Goal: Task Accomplishment & Management: Complete application form

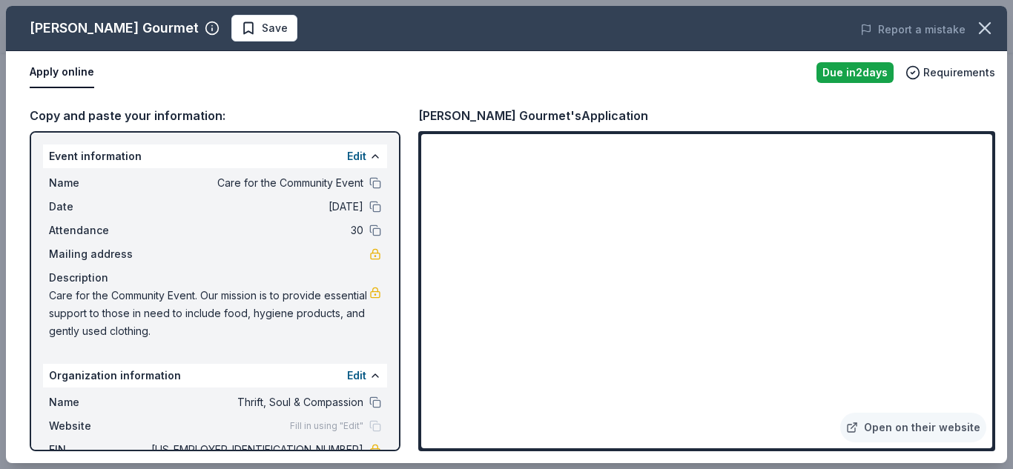
scroll to position [237, 0]
click at [609, 81] on div "Apply online" at bounding box center [417, 72] width 775 height 31
click at [735, 85] on div "Apply online" at bounding box center [417, 72] width 775 height 31
click at [405, 391] on div "Copy and paste your information: Event information Edit Name Care for the Commu…" at bounding box center [506, 278] width 1001 height 369
click at [263, 77] on div "Apply online" at bounding box center [417, 72] width 775 height 31
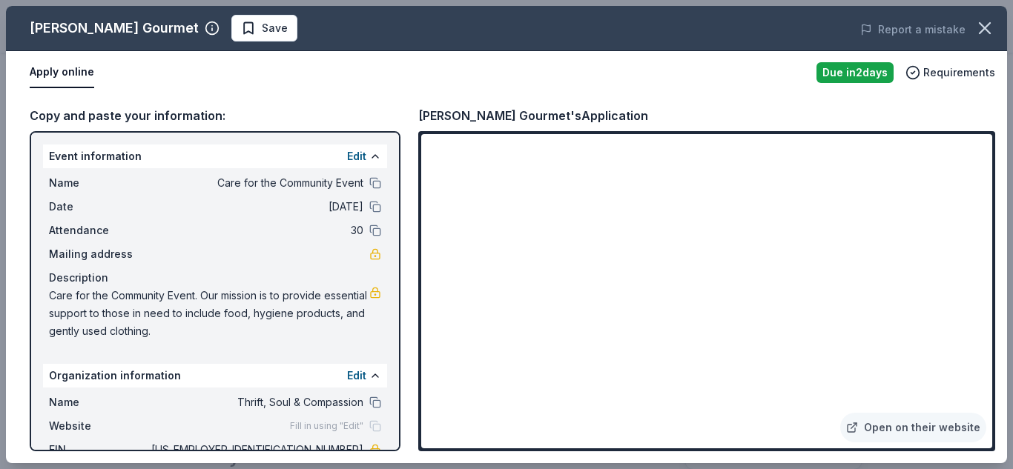
click at [404, 287] on div "Copy and paste your information: Event information Edit Name Care for the Commu…" at bounding box center [506, 278] width 1001 height 369
click at [394, 377] on div "Event information Edit Name Care for the Community Event Date 11/22/25 Attendan…" at bounding box center [215, 291] width 371 height 320
click at [411, 321] on div "Copy and paste your information: Event information Edit Name Care for the Commu…" at bounding box center [506, 278] width 1001 height 369
click at [411, 339] on div "Copy and paste your information: Event information Edit Name Care for the Commu…" at bounding box center [506, 278] width 1001 height 369
click at [391, 347] on div "Event information Edit Name Care for the Community Event Date 11/22/25 Attendan…" at bounding box center [215, 291] width 371 height 320
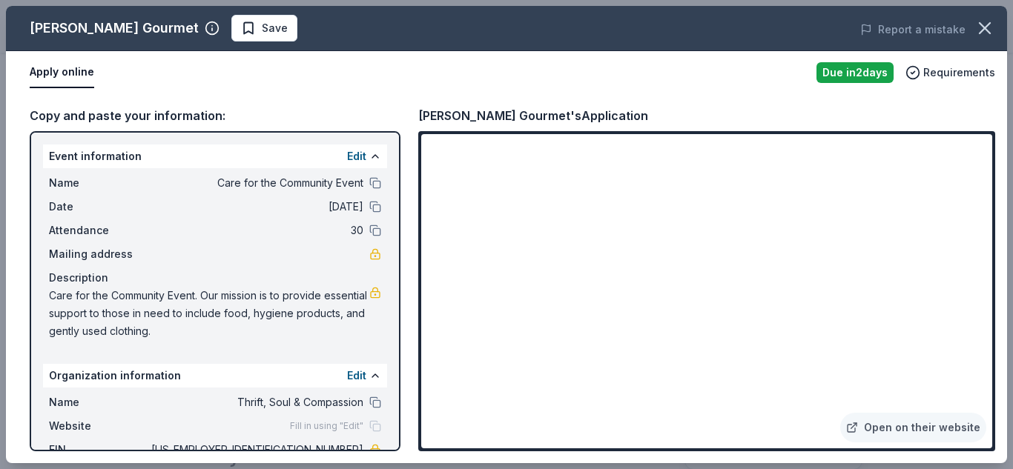
drag, startPoint x: 992, startPoint y: 315, endPoint x: 998, endPoint y: 337, distance: 23.0
click at [998, 337] on div "Copy and paste your information: Event information Edit Name Care for the Commu…" at bounding box center [506, 278] width 1001 height 369
click at [212, 234] on span "30" at bounding box center [255, 231] width 215 height 18
click at [1003, 314] on div "Copy and paste your information: Event information Edit Name Care for the Commu…" at bounding box center [506, 278] width 1001 height 369
click at [334, 325] on span "Care for the Community Event. Our mission is to provide essential support to th…" at bounding box center [209, 313] width 320 height 53
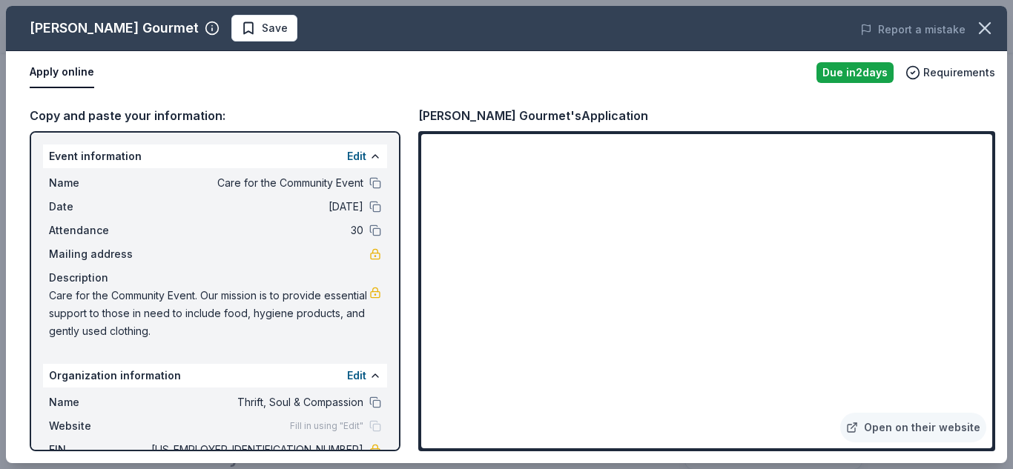
click at [404, 332] on div "Copy and paste your information: Event information Edit Name Care for the Commu…" at bounding box center [506, 278] width 1001 height 369
click at [371, 424] on div "Fill in using "Edit"" at bounding box center [335, 426] width 91 height 12
drag, startPoint x: 1010, startPoint y: 305, endPoint x: 1012, endPoint y: 372, distance: 66.7
click at [1012, 372] on div "Wright's Gourmet Save Report a mistake Apply online Due in 2 days Requirements …" at bounding box center [506, 234] width 1013 height 469
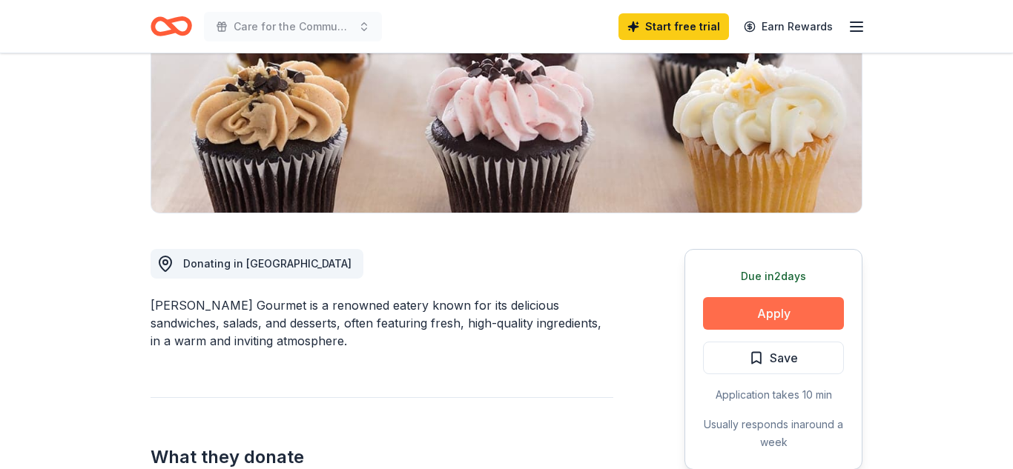
click at [741, 303] on button "Apply" at bounding box center [773, 313] width 141 height 33
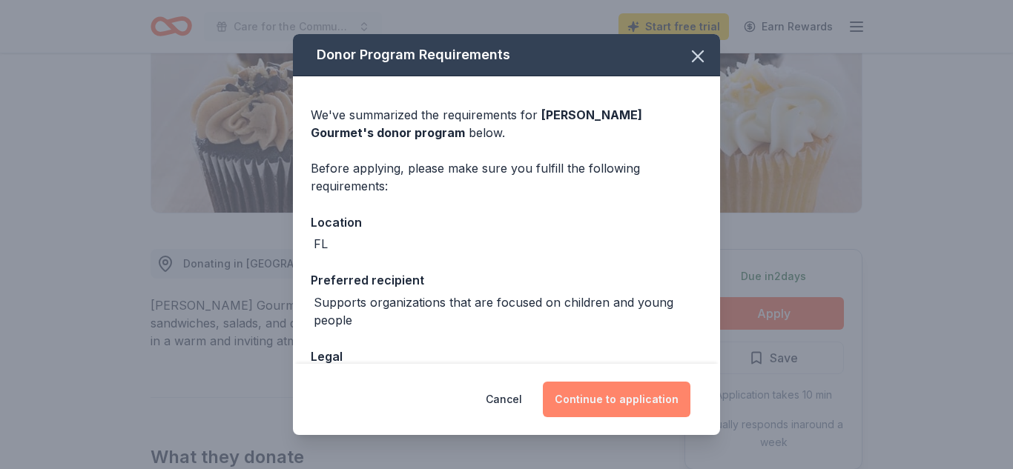
click at [643, 404] on button "Continue to application" at bounding box center [617, 400] width 148 height 36
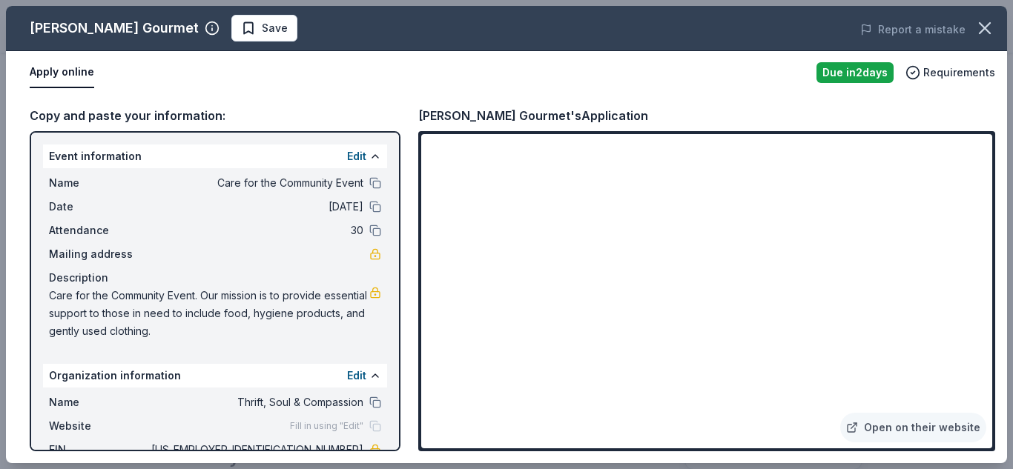
drag, startPoint x: 1001, startPoint y: 148, endPoint x: 1010, endPoint y: 245, distance: 96.8
click at [1010, 245] on div "Wright's Gourmet Save Report a mistake Apply online Due in 2 days Requirements …" at bounding box center [506, 234] width 1013 height 469
click at [902, 432] on link "Open on their website" at bounding box center [913, 428] width 146 height 30
click at [338, 425] on span "Fill in using "Edit"" at bounding box center [326, 426] width 73 height 12
click at [660, 115] on div "Wright's Gourmet's Application" at bounding box center [706, 115] width 577 height 19
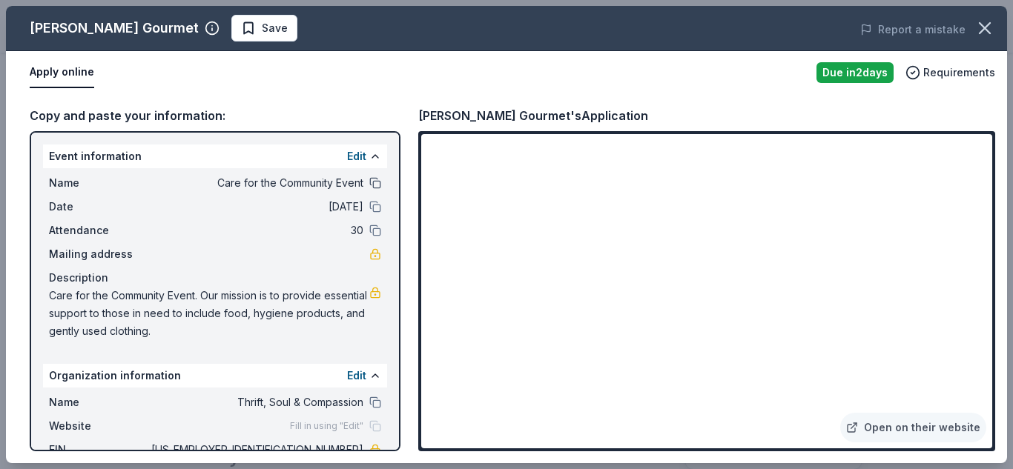
click at [377, 184] on button at bounding box center [375, 183] width 12 height 12
click at [371, 177] on button at bounding box center [375, 183] width 12 height 12
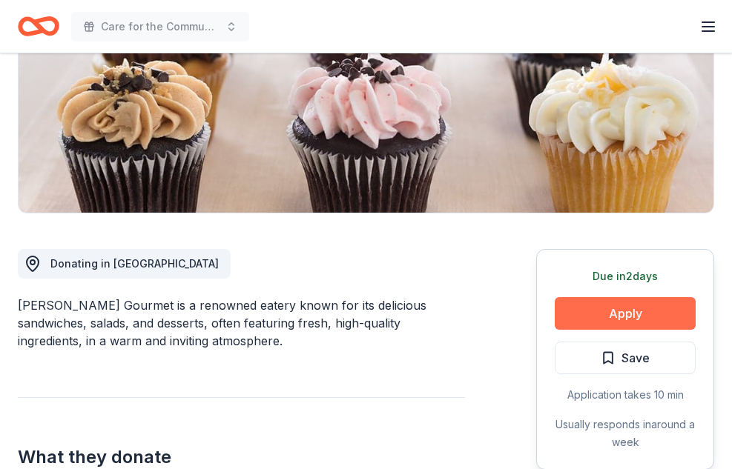
click at [615, 317] on button "Apply" at bounding box center [624, 313] width 141 height 33
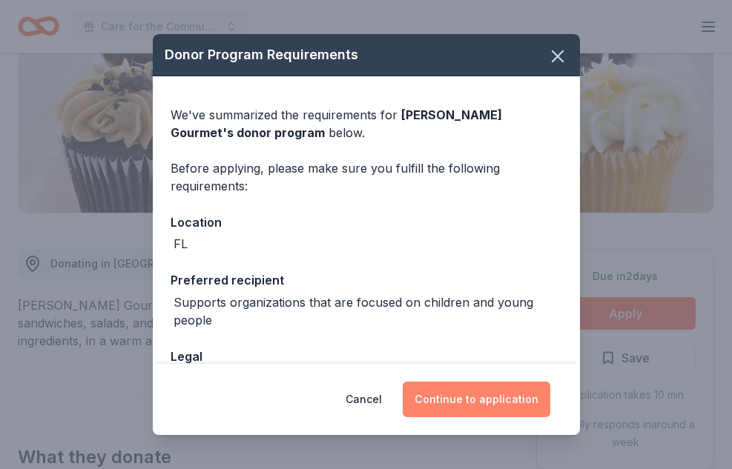
click at [508, 400] on button "Continue to application" at bounding box center [476, 400] width 148 height 36
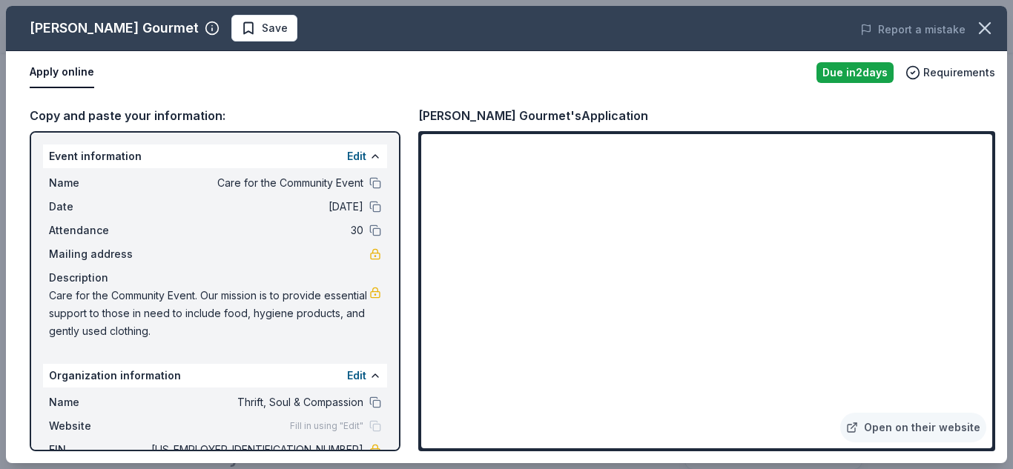
click at [966, 93] on div "Apply online Due in 2 days Requirements" at bounding box center [506, 72] width 1001 height 43
click at [769, 102] on div "Copy and paste your information: Event information Edit Name Care for the Commu…" at bounding box center [506, 278] width 1001 height 369
click at [841, 75] on div "Due in 2 days" at bounding box center [854, 72] width 77 height 21
click at [930, 71] on span "Requirements" at bounding box center [959, 73] width 72 height 18
click at [766, 79] on div "Apply online" at bounding box center [417, 72] width 775 height 31
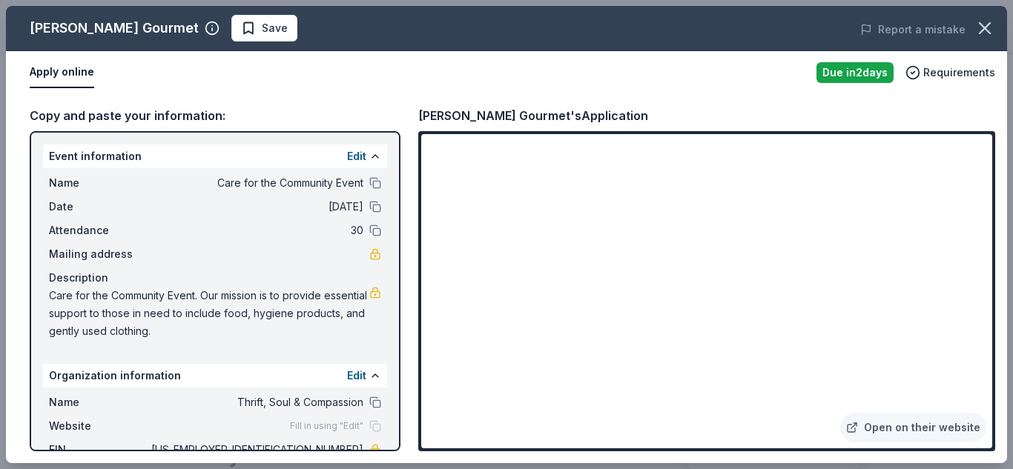
click at [752, 76] on div "Apply online" at bounding box center [417, 72] width 775 height 31
click at [917, 428] on link "Open on their website" at bounding box center [913, 428] width 146 height 30
drag, startPoint x: 48, startPoint y: 292, endPoint x: 134, endPoint y: 305, distance: 87.0
click at [134, 305] on span "Care for the Community Event. Our mission is to provide essential support to th…" at bounding box center [209, 313] width 320 height 53
click at [359, 155] on button "Edit" at bounding box center [356, 157] width 19 height 18
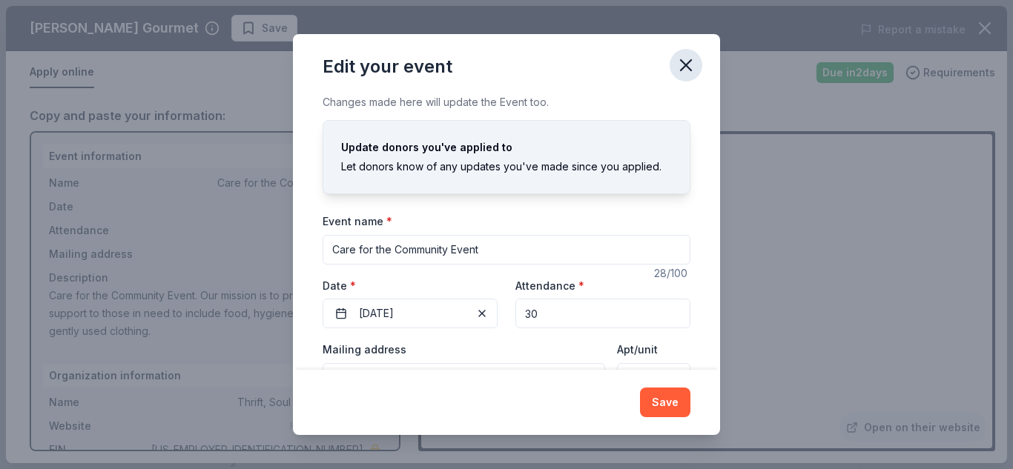
click at [686, 71] on icon "button" at bounding box center [685, 65] width 21 height 21
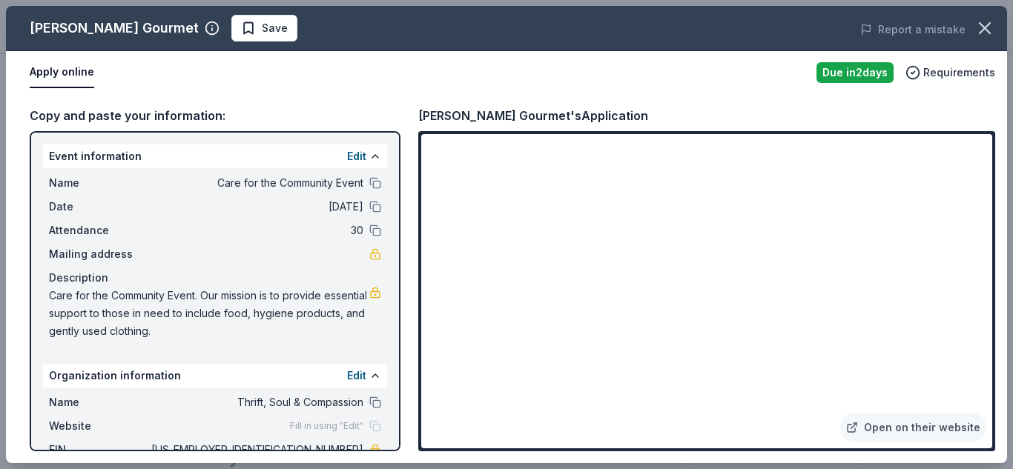
drag, startPoint x: 220, startPoint y: 333, endPoint x: 79, endPoint y: 316, distance: 142.6
click at [79, 316] on span "Care for the Community Event. Our mission is to provide essential support to th…" at bounding box center [209, 313] width 320 height 53
drag, startPoint x: 205, startPoint y: 295, endPoint x: 228, endPoint y: 312, distance: 28.0
click at [228, 312] on span "Care for the Community Event. Our mission is to provide essential support to th…" at bounding box center [209, 313] width 320 height 53
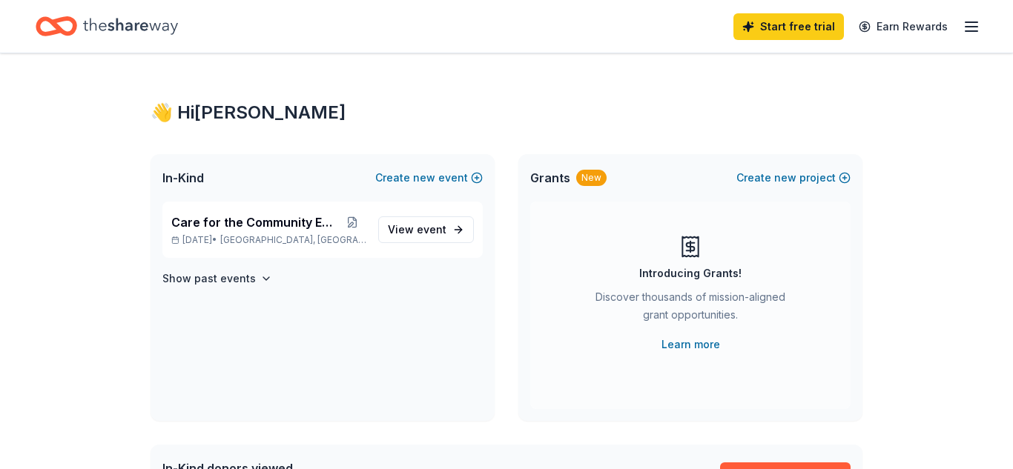
scroll to position [1, 0]
click at [689, 345] on link "Learn more" at bounding box center [690, 344] width 59 height 18
click at [424, 233] on span "event" at bounding box center [432, 228] width 30 height 13
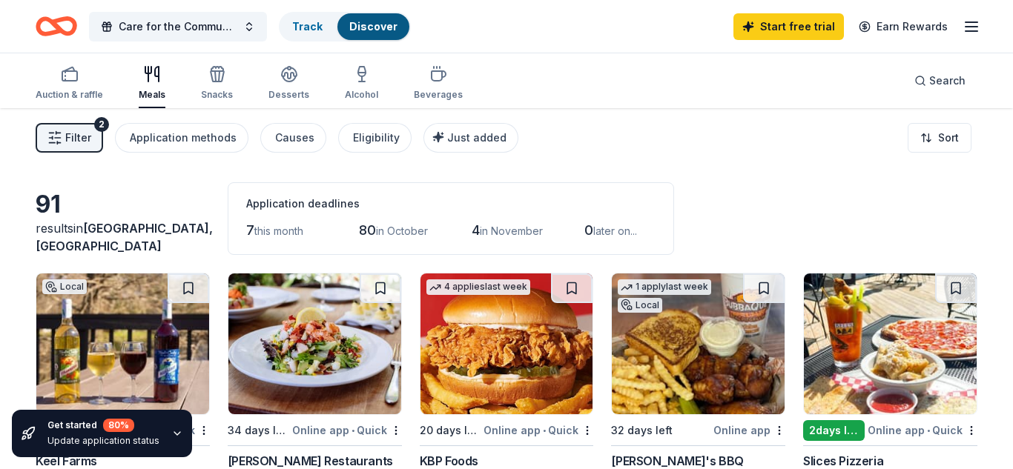
click at [79, 132] on span "Filter" at bounding box center [78, 138] width 26 height 18
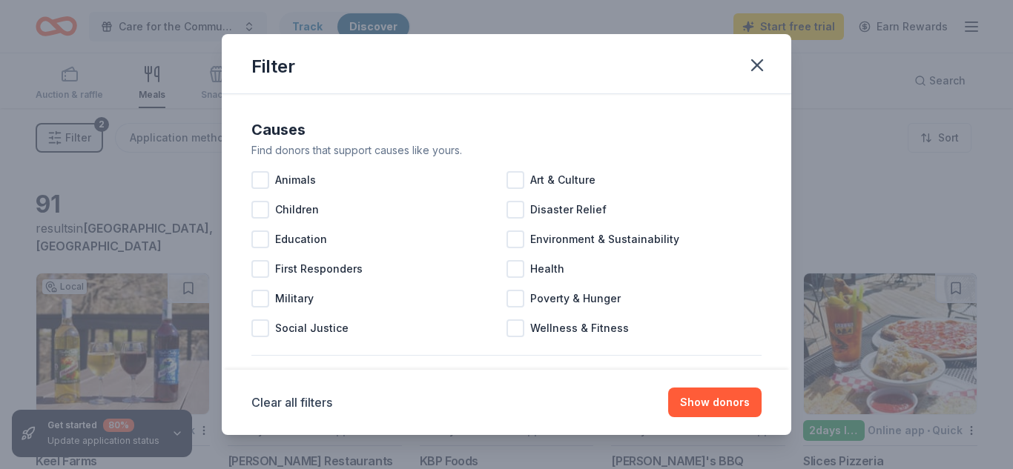
click at [167, 33] on div "Filter Causes Find donors that support causes like yours. Animals Art & Culture…" at bounding box center [506, 234] width 1013 height 469
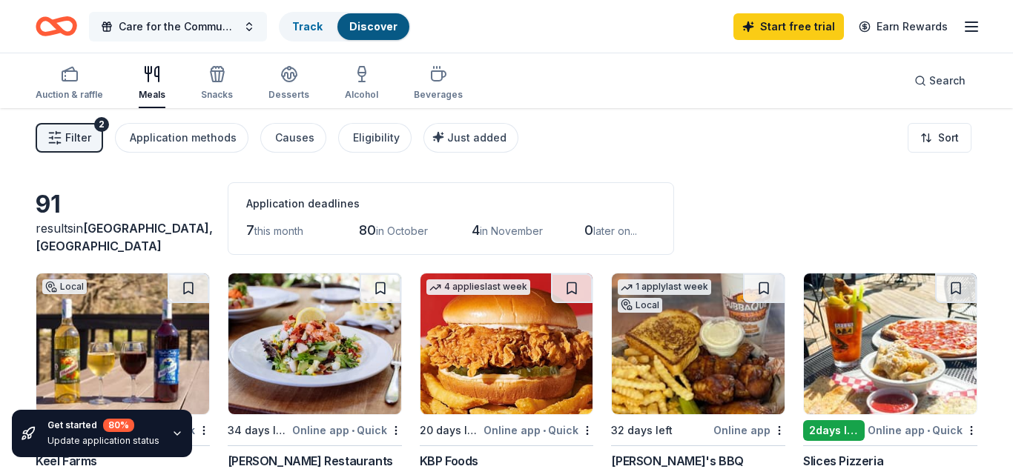
click at [166, 25] on span "Care for the Community Event" at bounding box center [178, 27] width 119 height 18
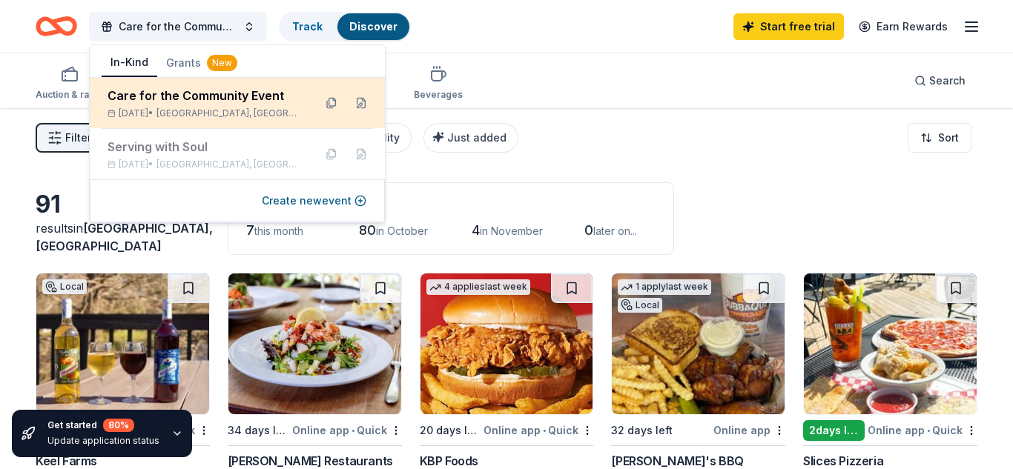
click at [182, 94] on div "Care for the Community Event" at bounding box center [204, 96] width 194 height 18
click at [362, 105] on button at bounding box center [361, 103] width 24 height 24
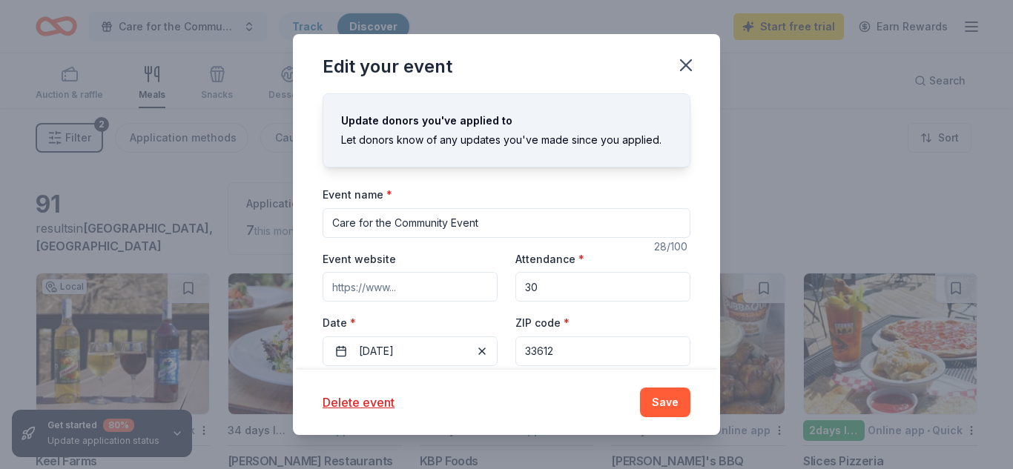
click at [703, 167] on div "Update donors you've applied to Let donors know of any updates you've made sinc…" at bounding box center [506, 231] width 427 height 276
click at [670, 395] on button "Save" at bounding box center [665, 403] width 50 height 30
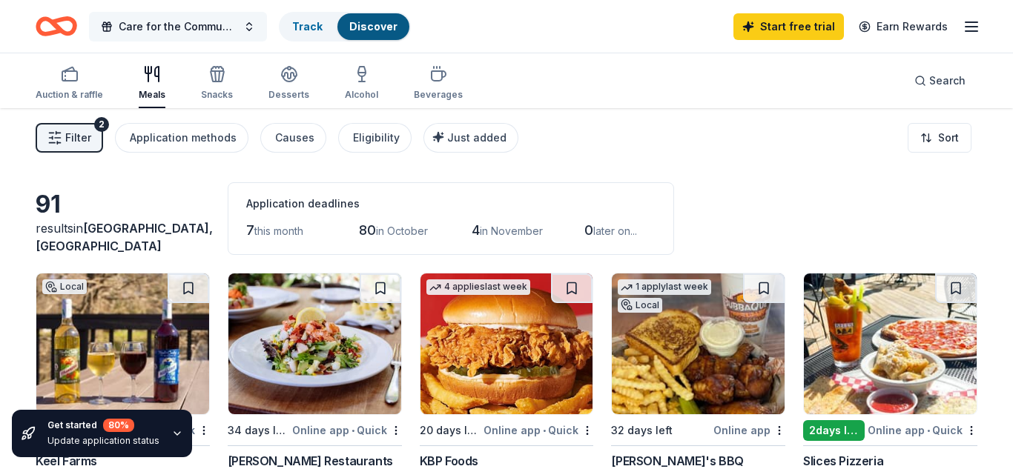
click at [194, 25] on span "Care for the Community Event" at bounding box center [178, 27] width 119 height 18
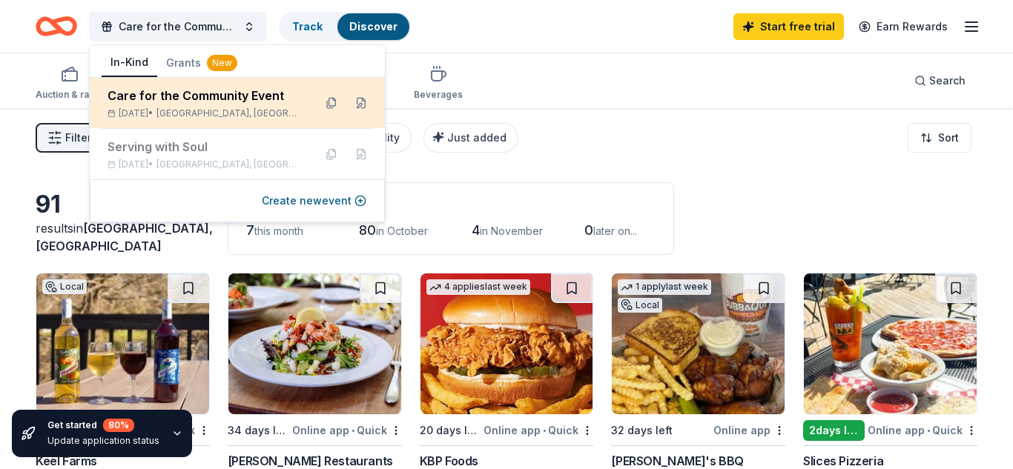
click at [251, 99] on div "Care for the Community Event" at bounding box center [204, 96] width 194 height 18
click at [188, 92] on div "Care for the Community Event" at bounding box center [204, 96] width 194 height 18
click at [236, 111] on div "Nov 22, 2025 • Tampa, FL" at bounding box center [204, 113] width 194 height 12
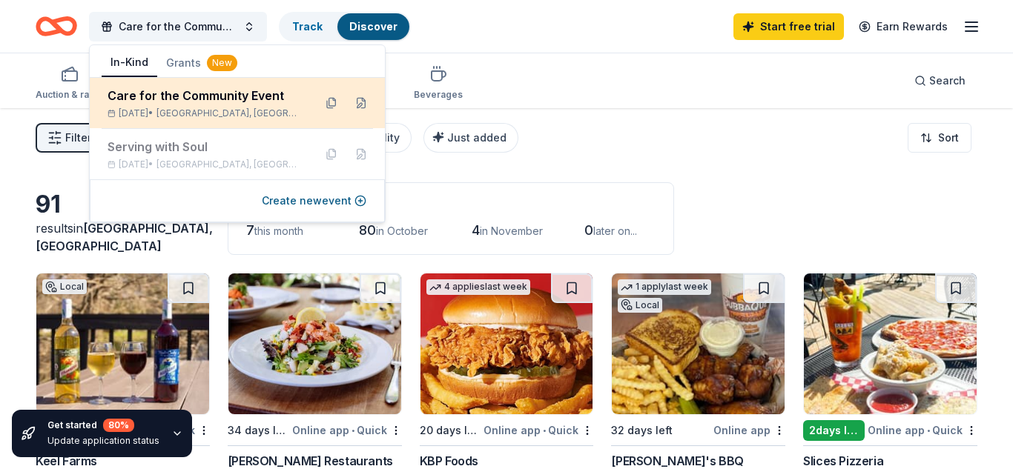
click at [150, 103] on div "Care for the Community Event" at bounding box center [204, 96] width 194 height 18
click at [331, 100] on button at bounding box center [331, 103] width 24 height 24
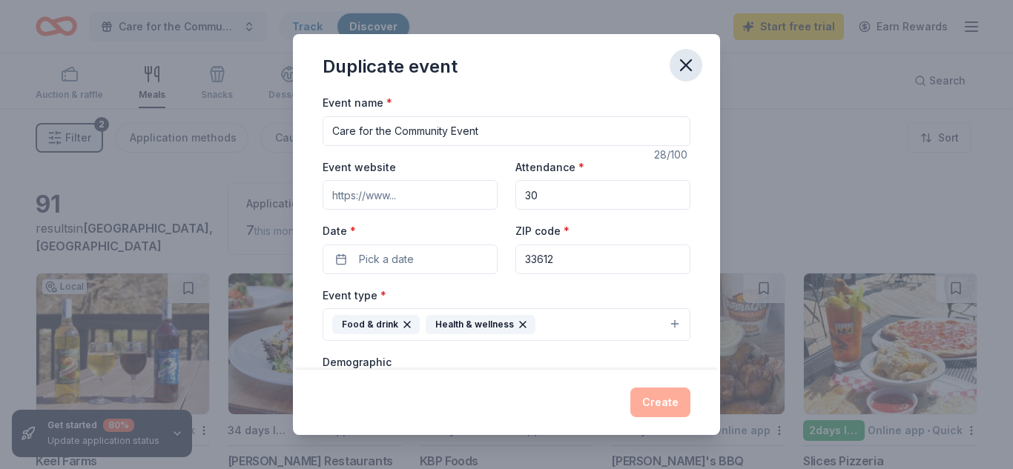
click at [693, 64] on icon "button" at bounding box center [685, 65] width 21 height 21
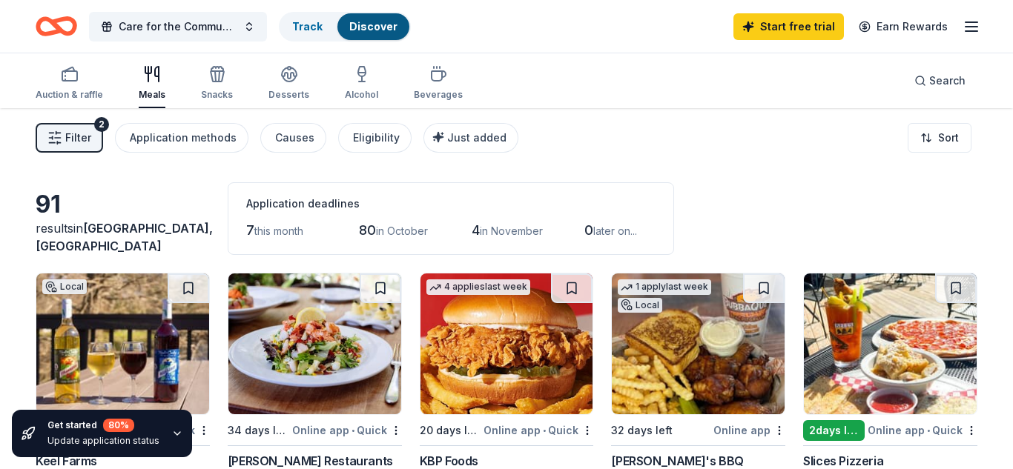
click at [594, 160] on div "Filter 2 Application methods Causes Eligibility Just added Sort" at bounding box center [506, 137] width 1013 height 59
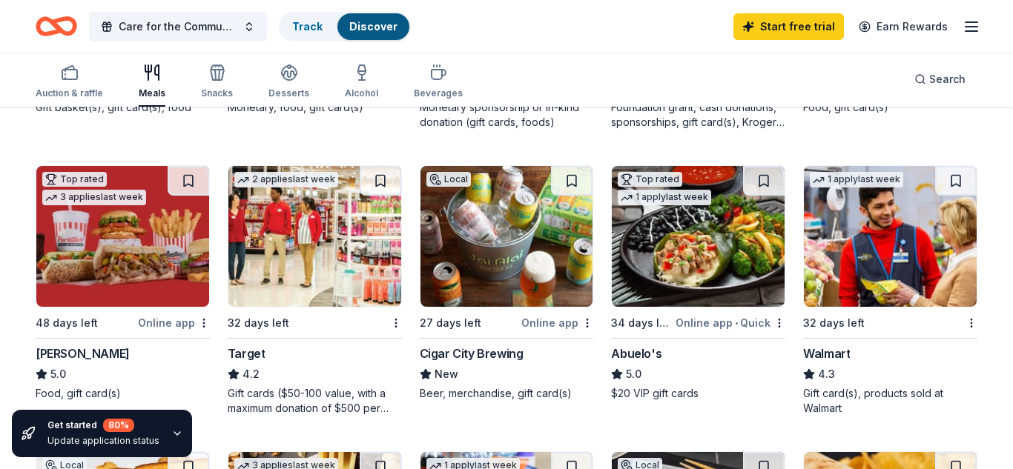
scroll to position [682, 0]
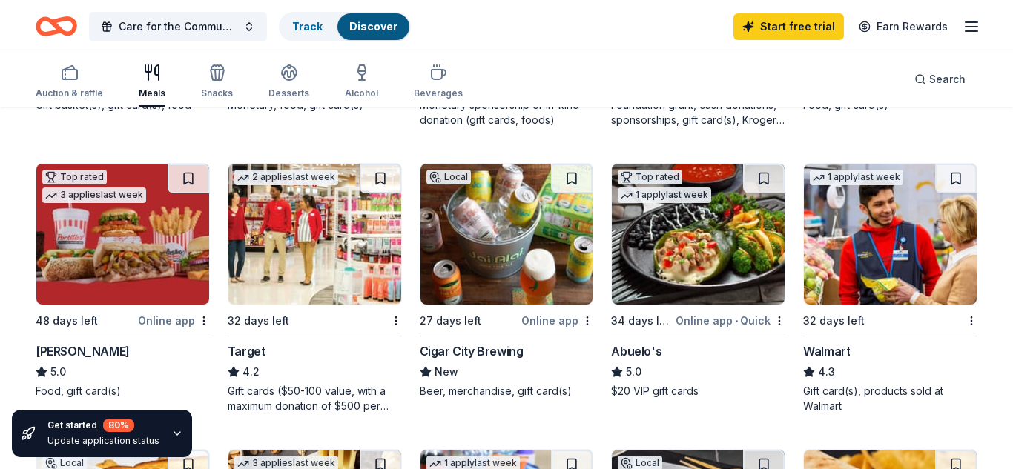
click at [283, 289] on img at bounding box center [314, 234] width 173 height 141
click at [264, 281] on img at bounding box center [314, 234] width 173 height 141
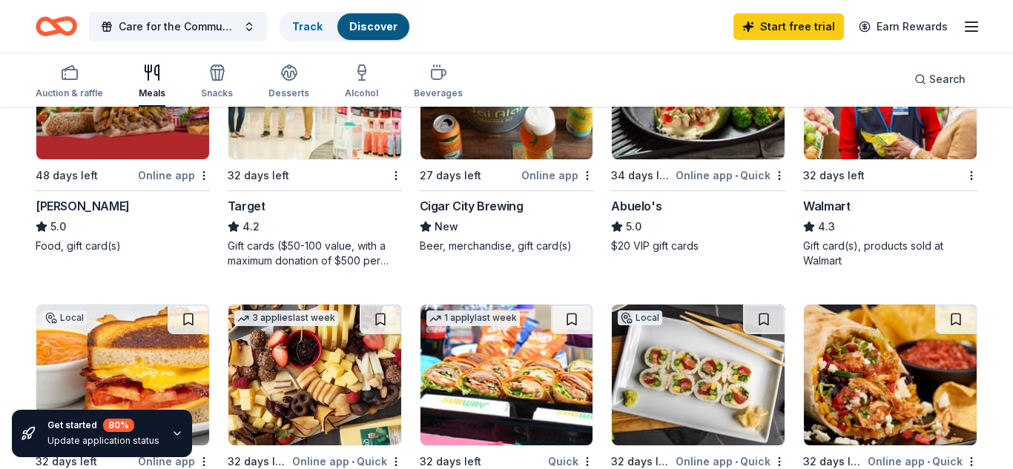
scroll to position [830, 0]
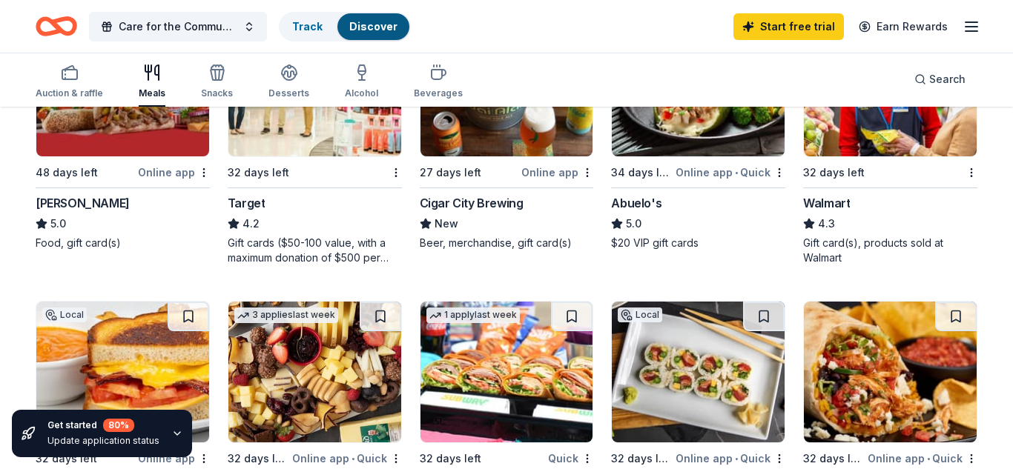
click at [912, 138] on img at bounding box center [889, 86] width 173 height 141
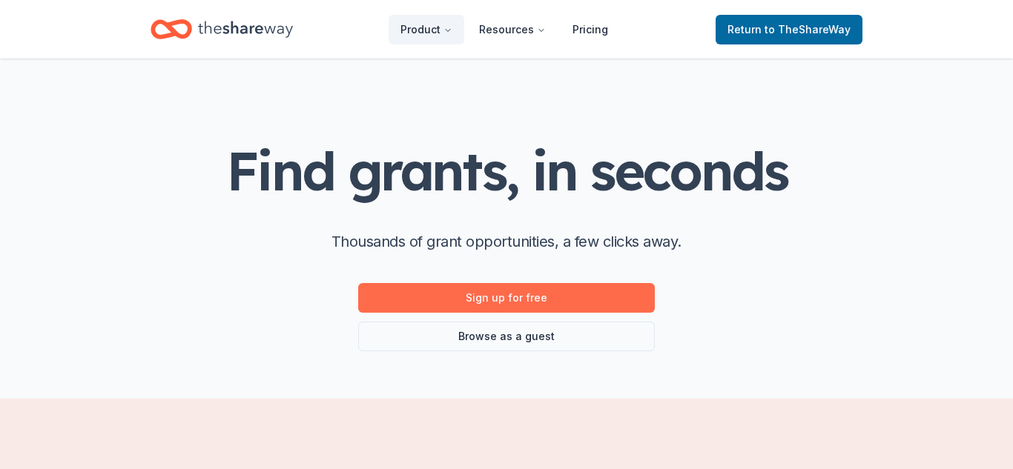
scroll to position [13, 0]
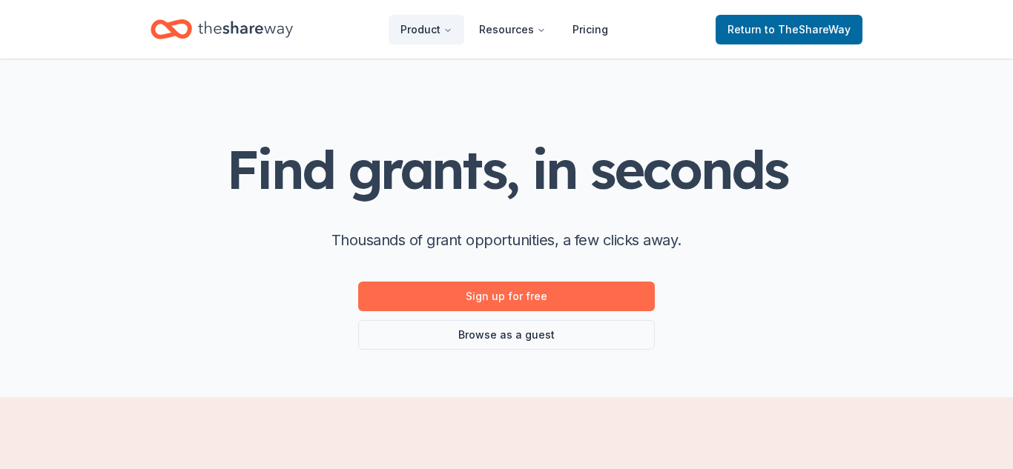
click at [488, 296] on link "Sign up for free" at bounding box center [506, 297] width 296 height 30
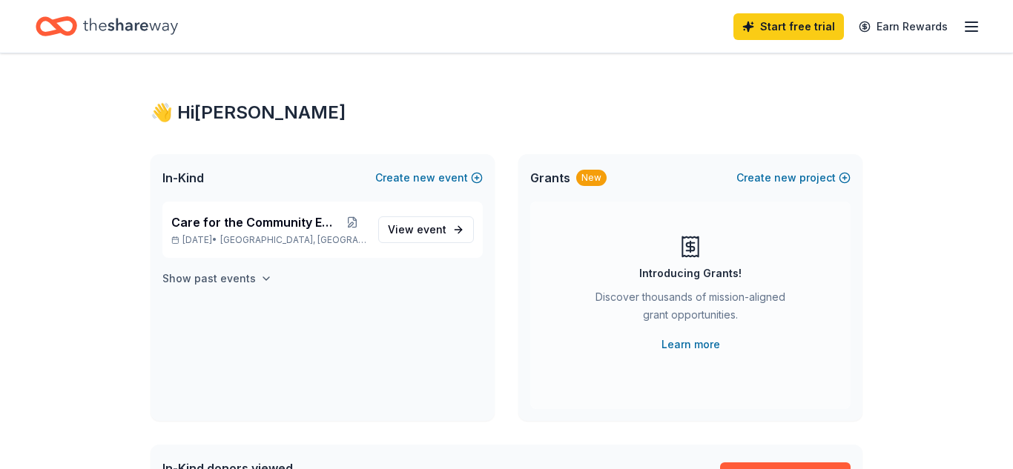
click at [216, 282] on h4 "Show past events" at bounding box center [208, 279] width 93 height 18
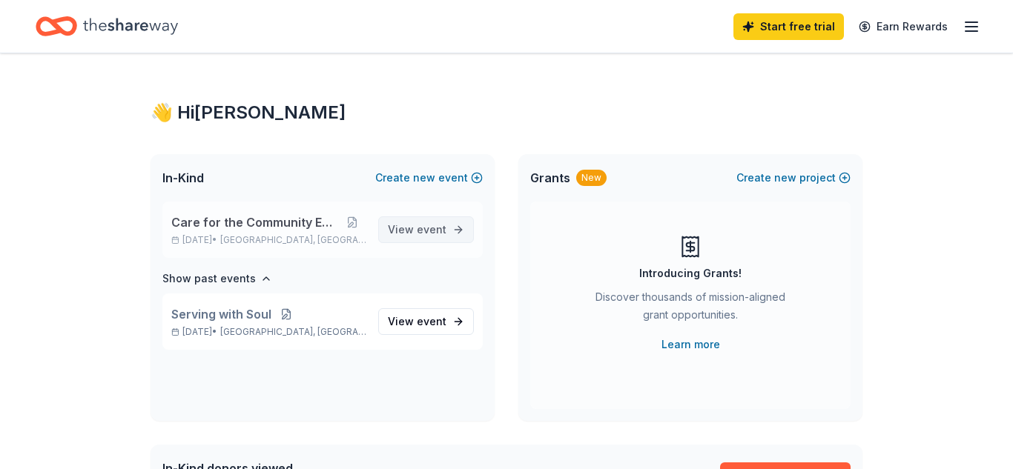
click at [422, 230] on span "event" at bounding box center [432, 229] width 30 height 13
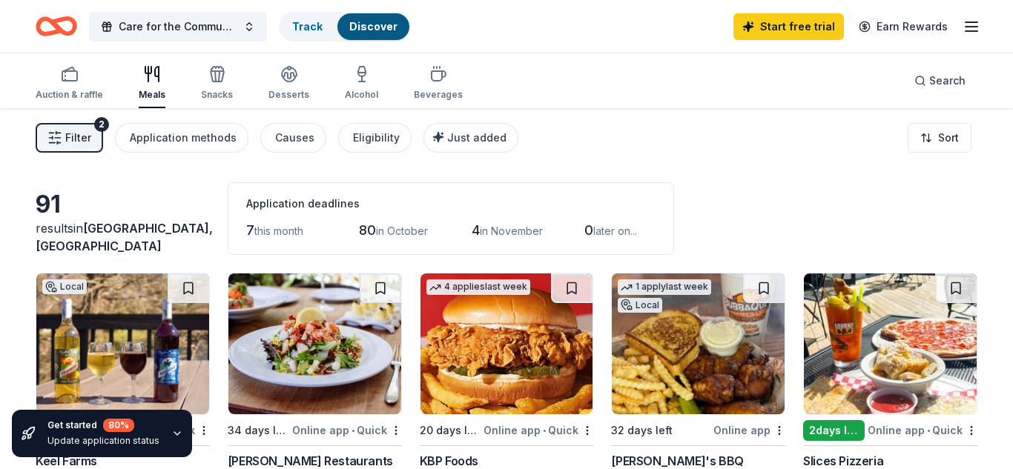
click at [149, 444] on div "Update application status" at bounding box center [103, 441] width 112 height 12
click at [172, 434] on icon "button" at bounding box center [177, 434] width 12 height 12
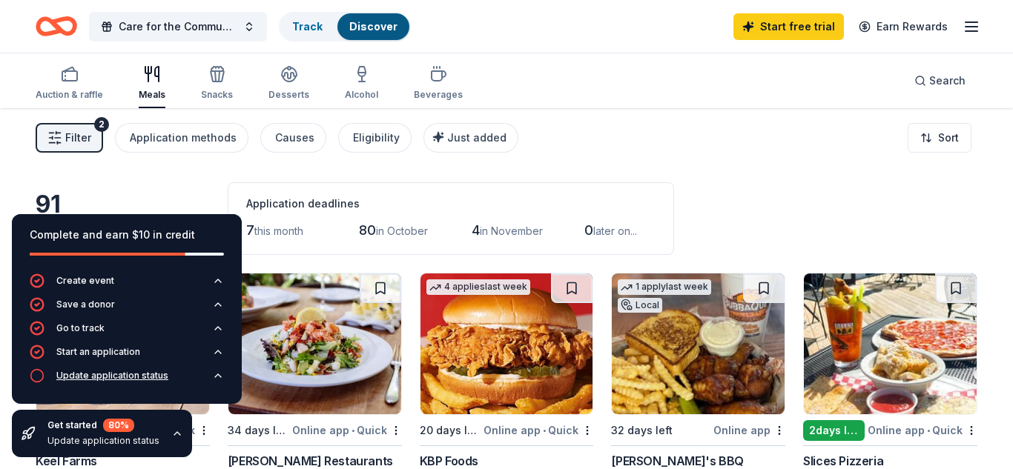
click at [109, 380] on div "Update application status" at bounding box center [112, 376] width 112 height 12
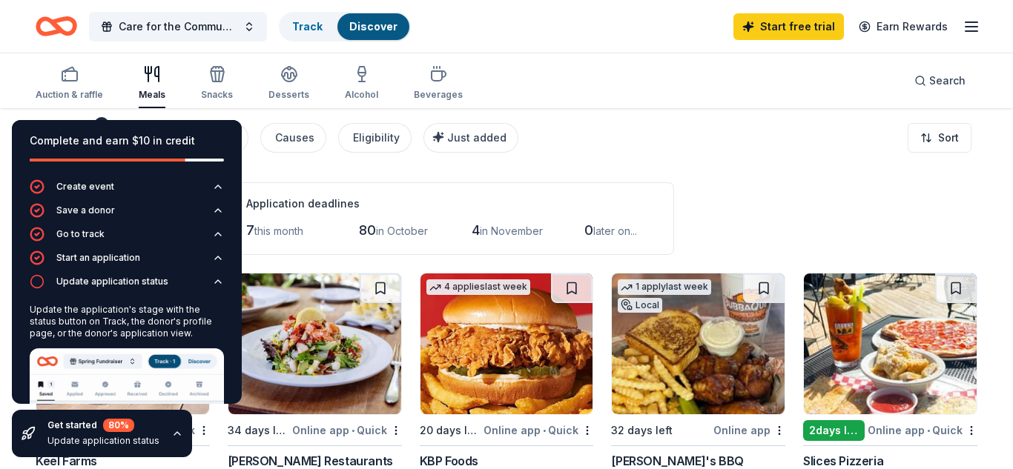
click at [103, 374] on img at bounding box center [127, 426] width 194 height 156
click at [59, 278] on div "Update application status" at bounding box center [112, 282] width 112 height 12
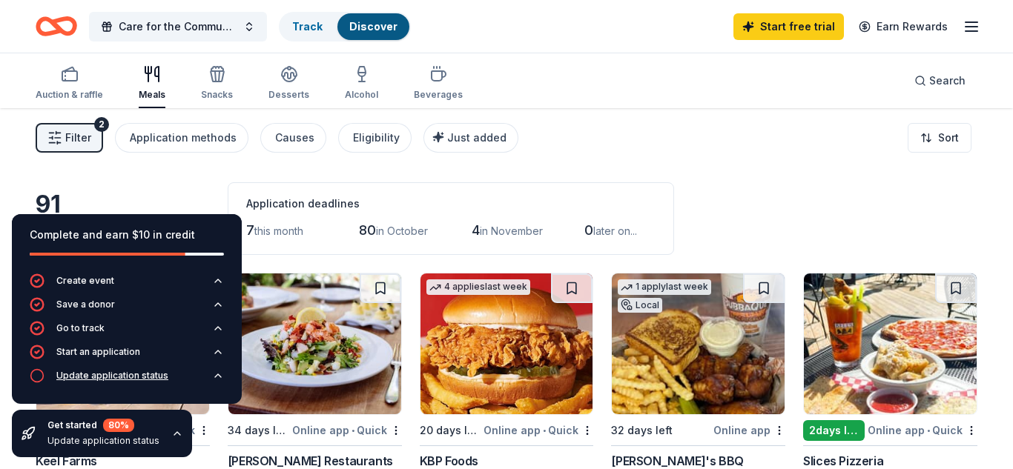
click at [102, 377] on div "Update application status" at bounding box center [112, 376] width 112 height 12
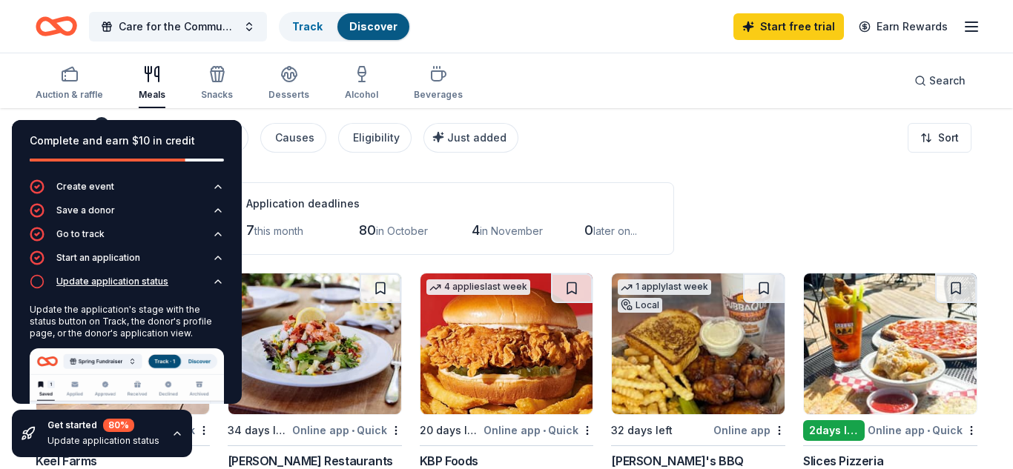
click at [34, 291] on button "Update application status" at bounding box center [127, 286] width 194 height 24
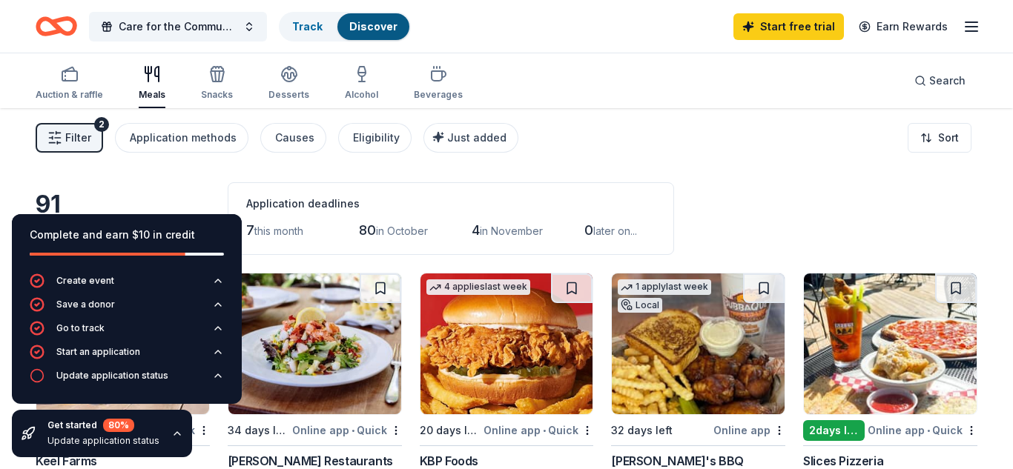
click at [120, 424] on div "80 %" at bounding box center [118, 425] width 31 height 13
click at [172, 434] on icon "button" at bounding box center [177, 434] width 12 height 12
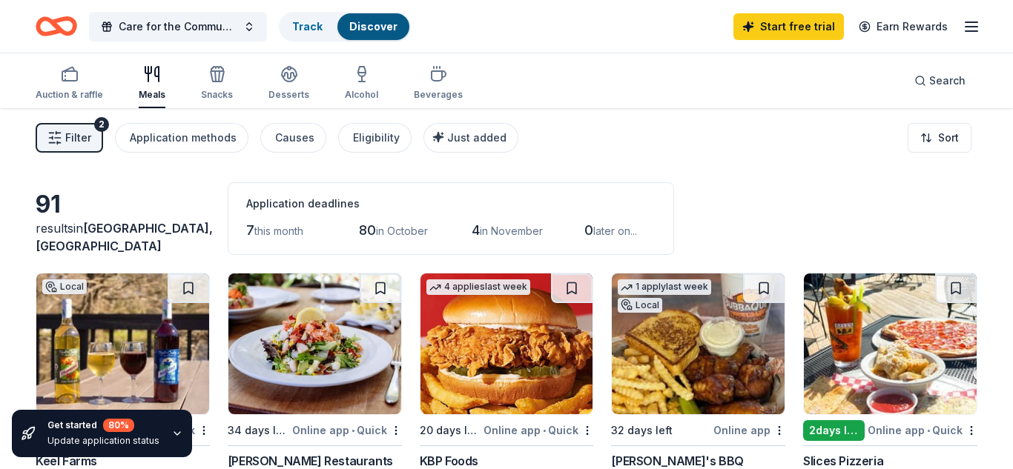
click at [118, 443] on div "Update application status" at bounding box center [103, 441] width 112 height 12
click at [70, 420] on div "Get started 80 %" at bounding box center [103, 425] width 112 height 13
click at [317, 27] on link "Track" at bounding box center [307, 26] width 30 height 13
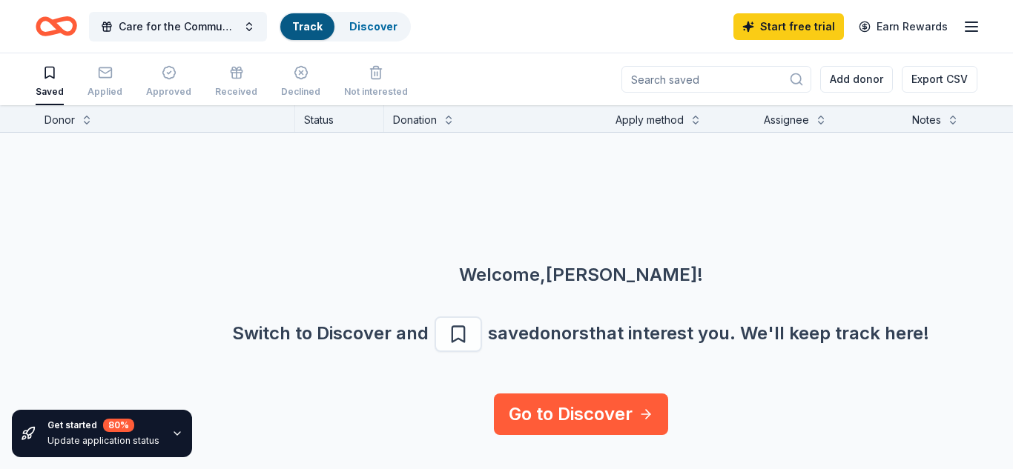
scroll to position [1, 0]
click at [354, 21] on link "Discover" at bounding box center [373, 26] width 48 height 13
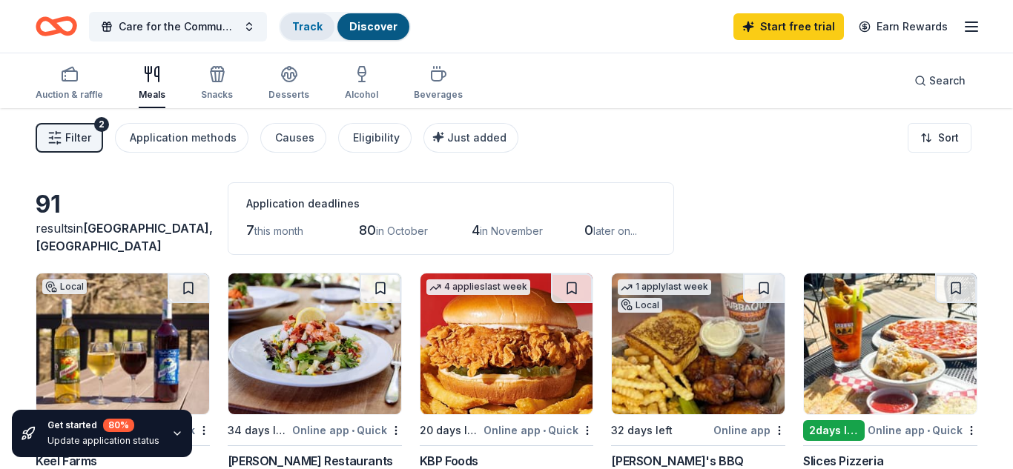
click at [312, 32] on link "Track" at bounding box center [307, 26] width 30 height 13
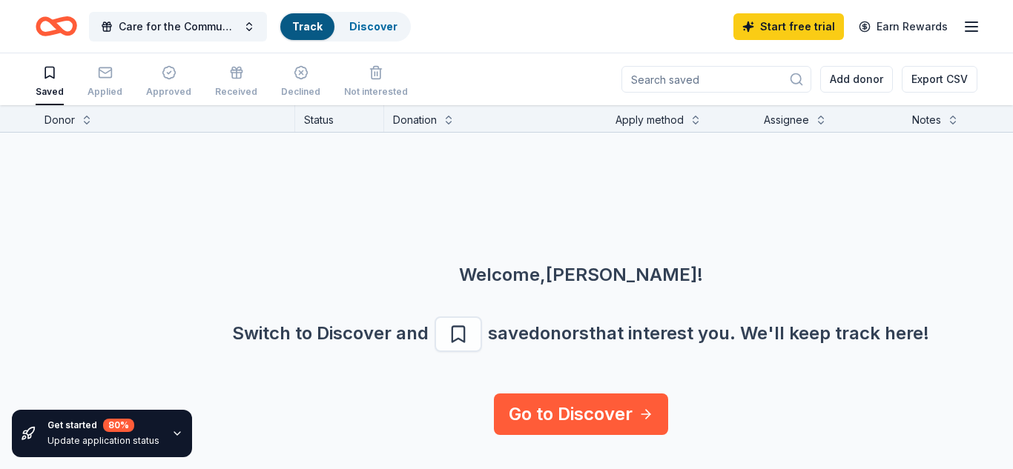
scroll to position [1, 0]
click at [107, 77] on icon "button" at bounding box center [105, 71] width 15 height 15
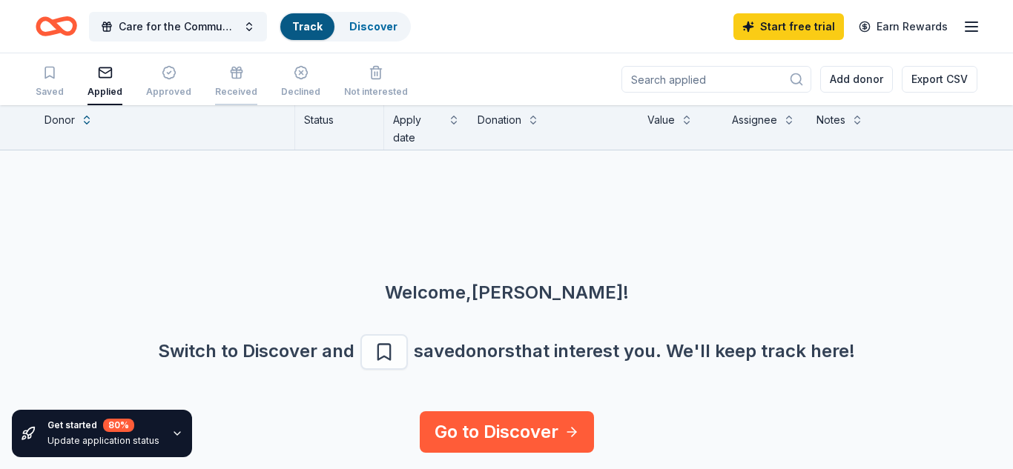
click at [229, 79] on icon "button" at bounding box center [236, 72] width 15 height 15
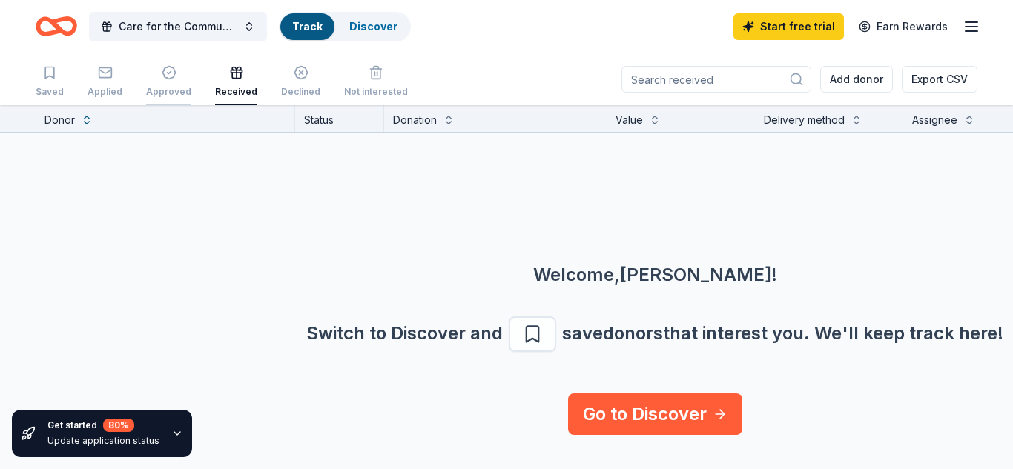
click at [171, 82] on div "Approved" at bounding box center [168, 81] width 45 height 33
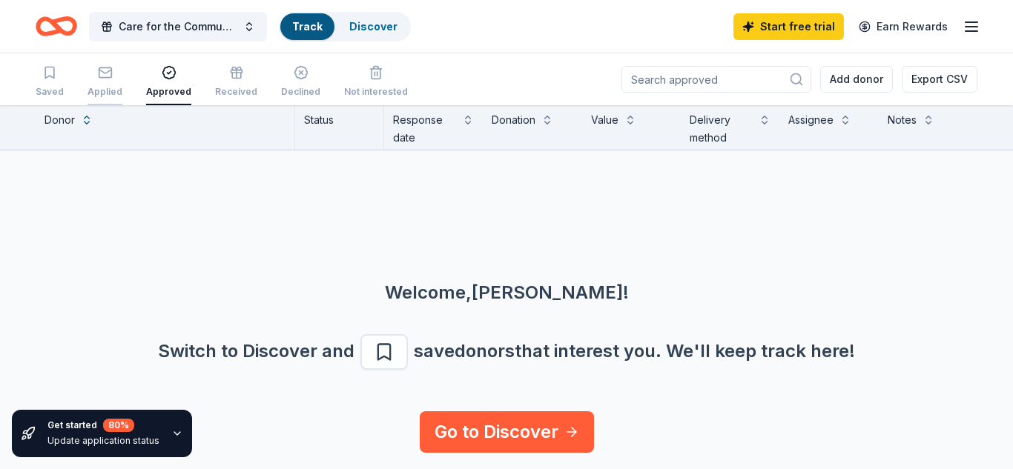
click at [106, 79] on icon "button" at bounding box center [105, 72] width 15 height 15
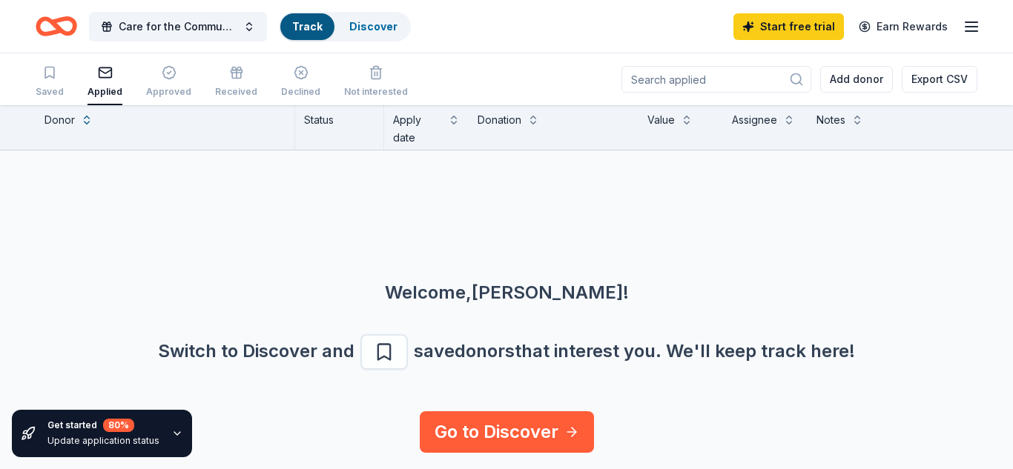
click at [171, 431] on icon "button" at bounding box center [177, 434] width 12 height 12
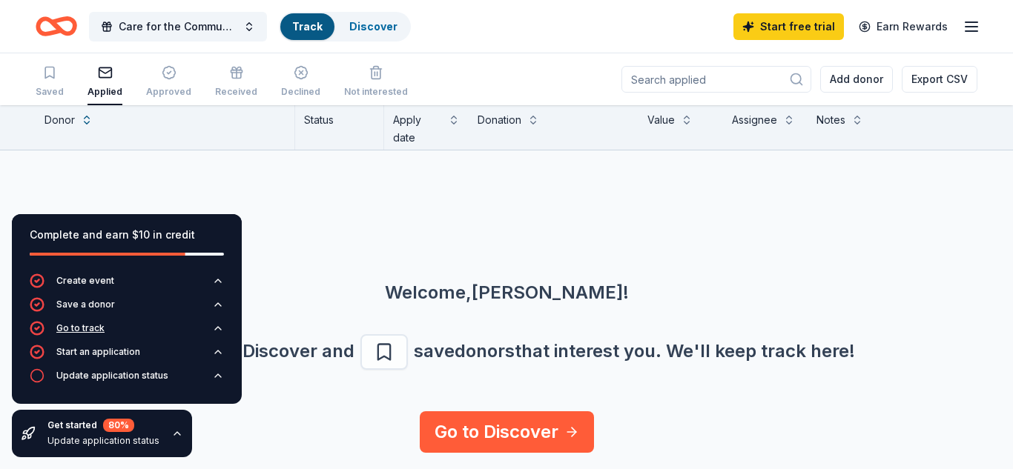
click at [81, 331] on div "Go to track" at bounding box center [80, 328] width 48 height 12
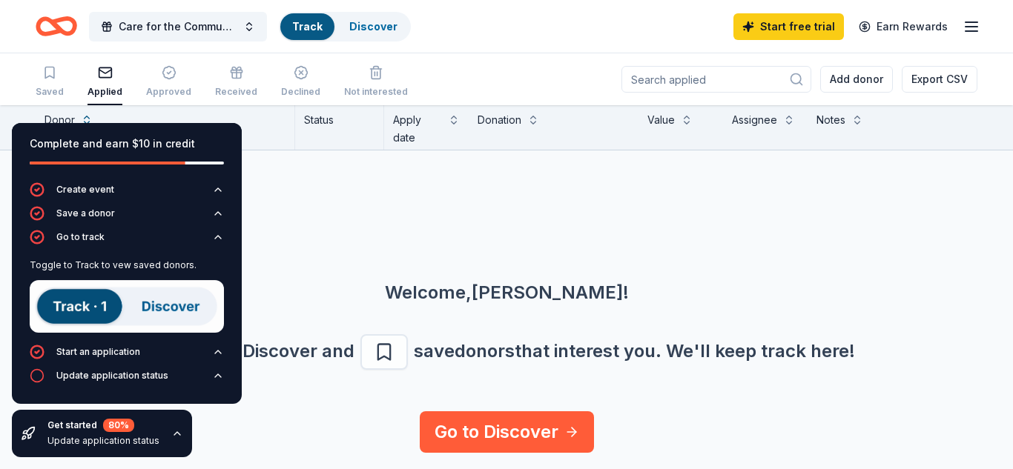
click at [83, 308] on img at bounding box center [127, 306] width 194 height 53
click at [61, 301] on img at bounding box center [127, 306] width 194 height 53
click at [139, 308] on img at bounding box center [127, 306] width 194 height 53
click at [153, 307] on img at bounding box center [127, 306] width 194 height 53
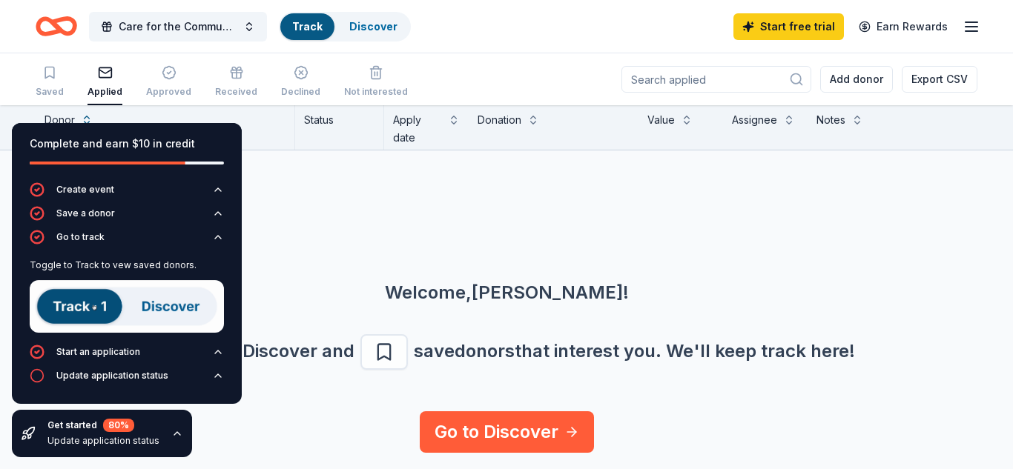
click at [153, 307] on img at bounding box center [127, 306] width 194 height 53
click at [84, 305] on img at bounding box center [127, 306] width 194 height 53
click at [99, 355] on div "Start an application" at bounding box center [98, 352] width 84 height 12
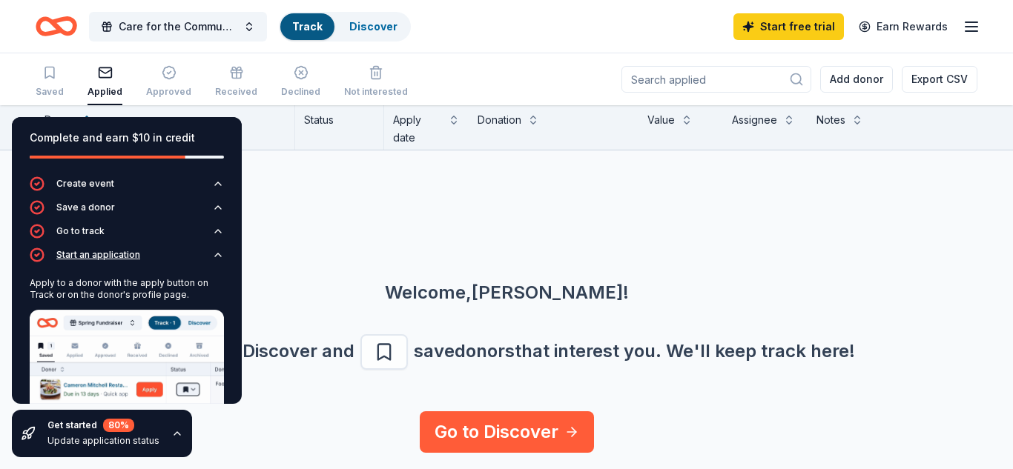
click at [99, 355] on img at bounding box center [127, 372] width 194 height 125
click at [145, 386] on img at bounding box center [127, 372] width 194 height 125
click at [304, 253] on div "Welcome, Pamela ! Switch to Discover and save donors that interest you. We ' ll…" at bounding box center [506, 280] width 1013 height 261
drag, startPoint x: 288, startPoint y: 231, endPoint x: 267, endPoint y: 199, distance: 38.0
click at [267, 199] on div "Welcome, Pamela ! Switch to Discover and save donors that interest you. We ' ll…" at bounding box center [506, 280] width 1013 height 261
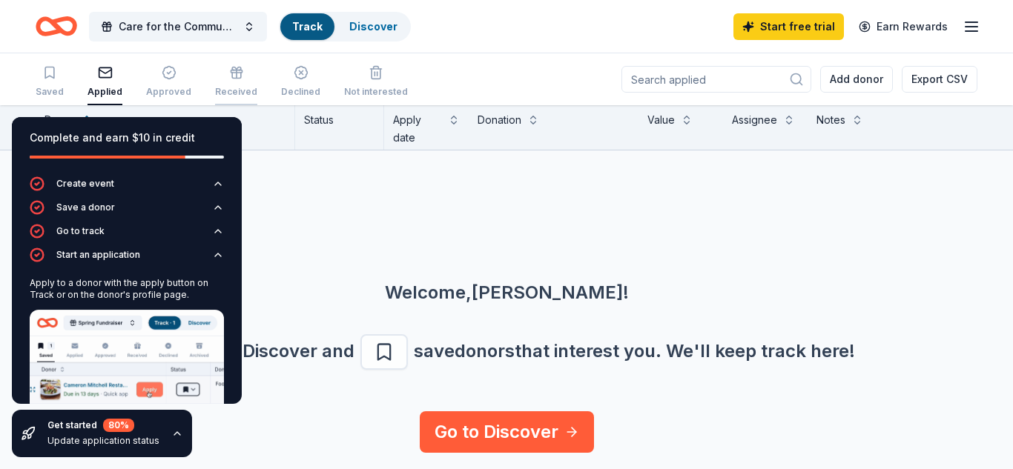
click at [230, 79] on icon "button" at bounding box center [236, 72] width 15 height 15
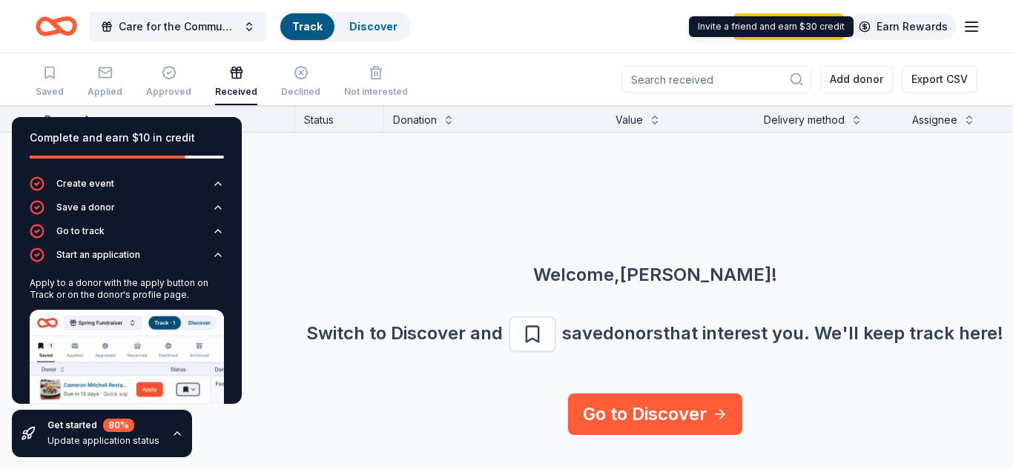
click at [889, 27] on link "Earn Rewards" at bounding box center [902, 26] width 107 height 27
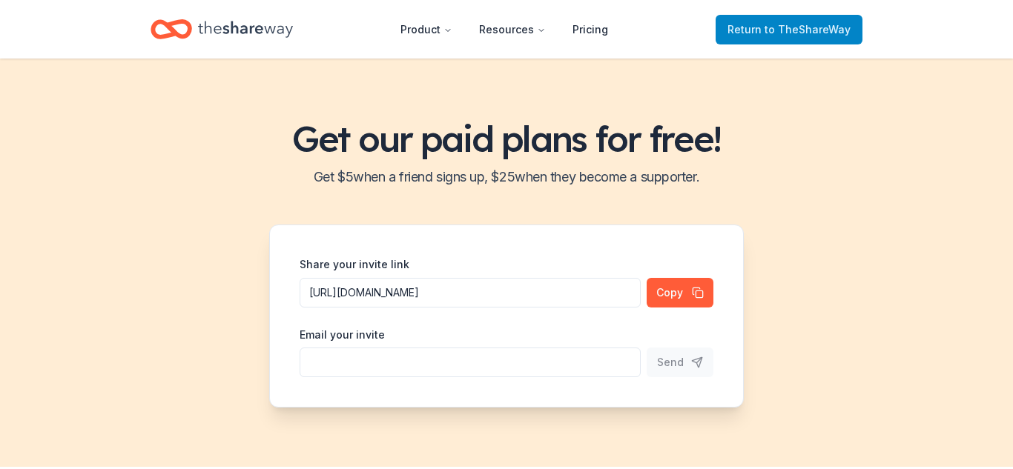
click at [791, 33] on span "to TheShareWay" at bounding box center [807, 29] width 86 height 13
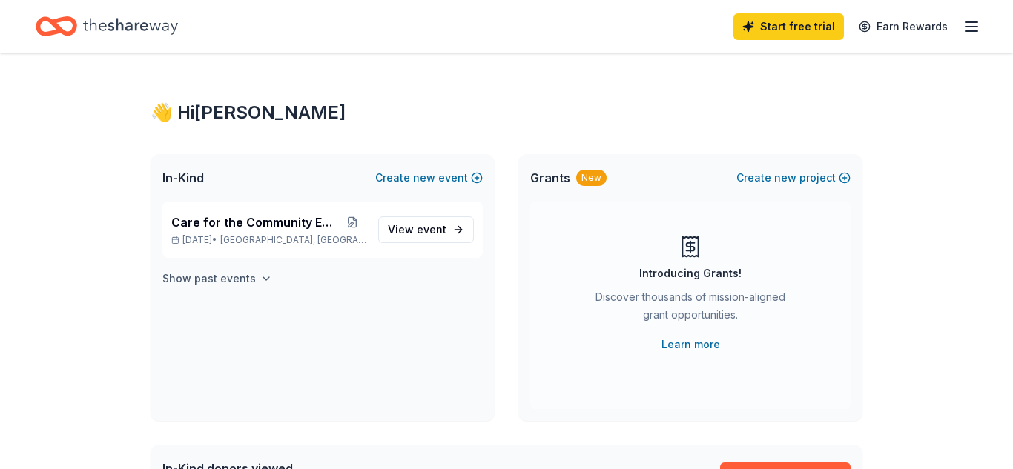
scroll to position [1, 0]
click at [235, 283] on h4 "Show past events" at bounding box center [208, 278] width 93 height 18
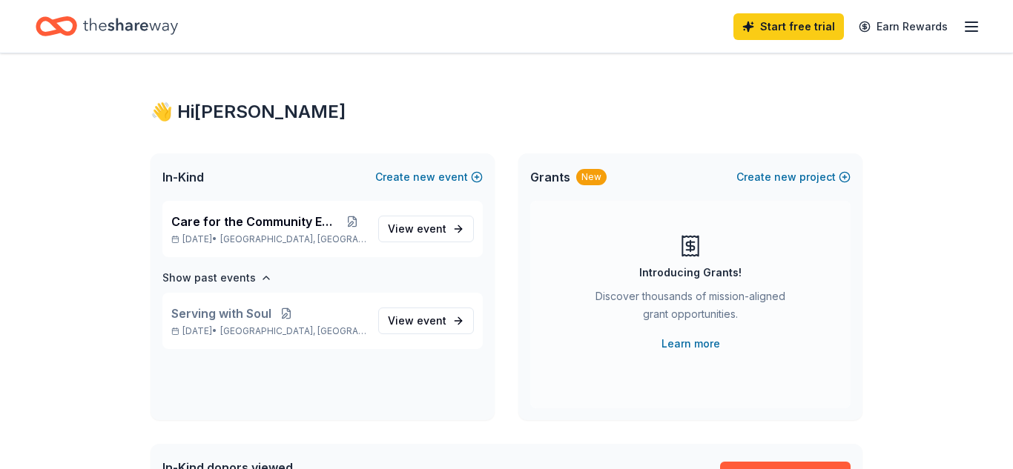
scroll to position [0, 0]
click at [123, 27] on icon "Home" at bounding box center [130, 26] width 95 height 30
click at [104, 27] on icon "Home" at bounding box center [130, 26] width 95 height 16
click at [752, 179] on button "Create new project" at bounding box center [793, 178] width 114 height 18
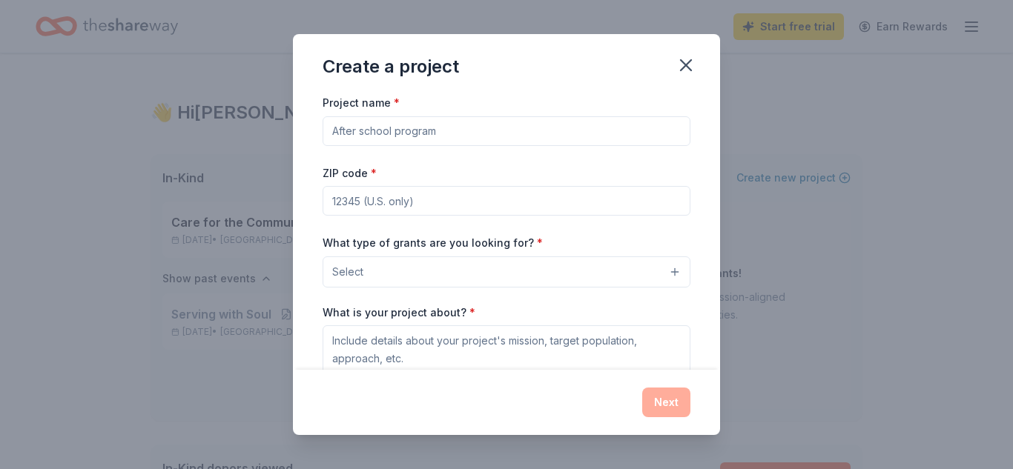
click at [675, 274] on button "Select" at bounding box center [506, 271] width 368 height 31
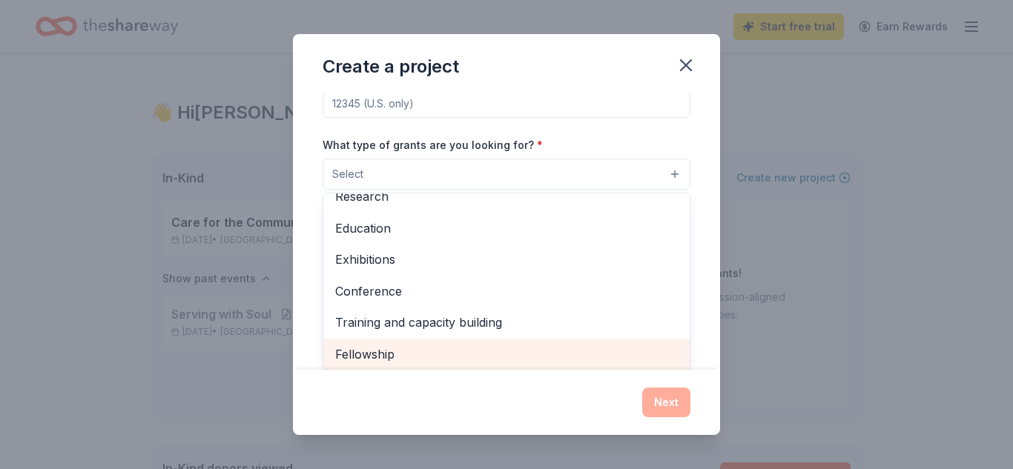
scroll to position [172, 0]
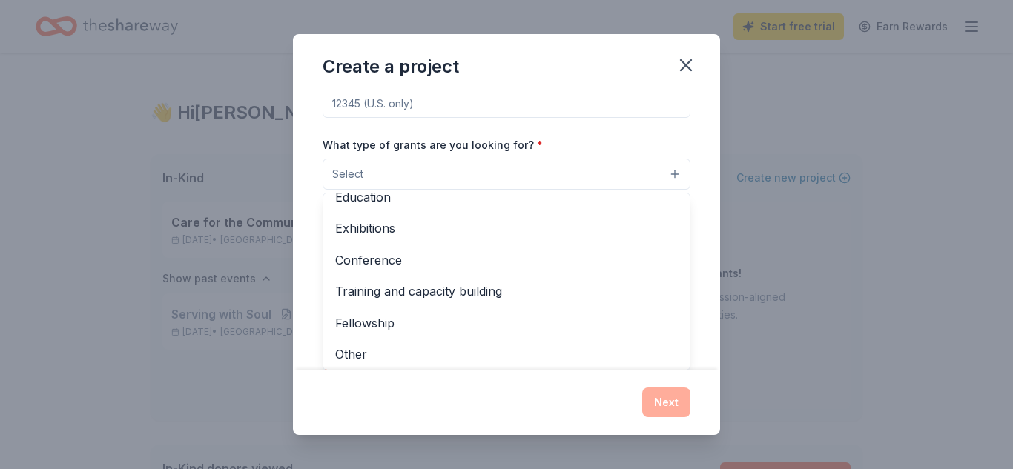
click at [686, 67] on div "Create a project Project name * ZIP code * What type of grants are you looking …" at bounding box center [506, 234] width 427 height 401
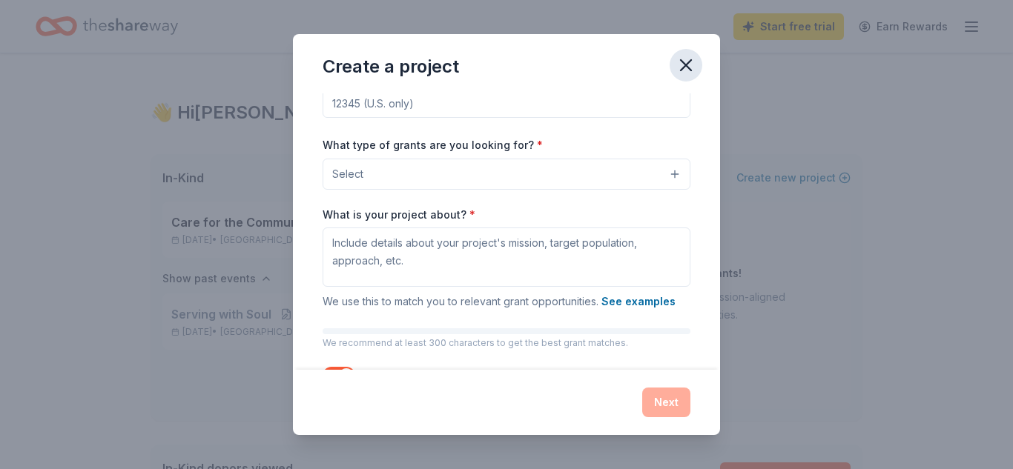
click at [687, 63] on icon "button" at bounding box center [685, 65] width 10 height 10
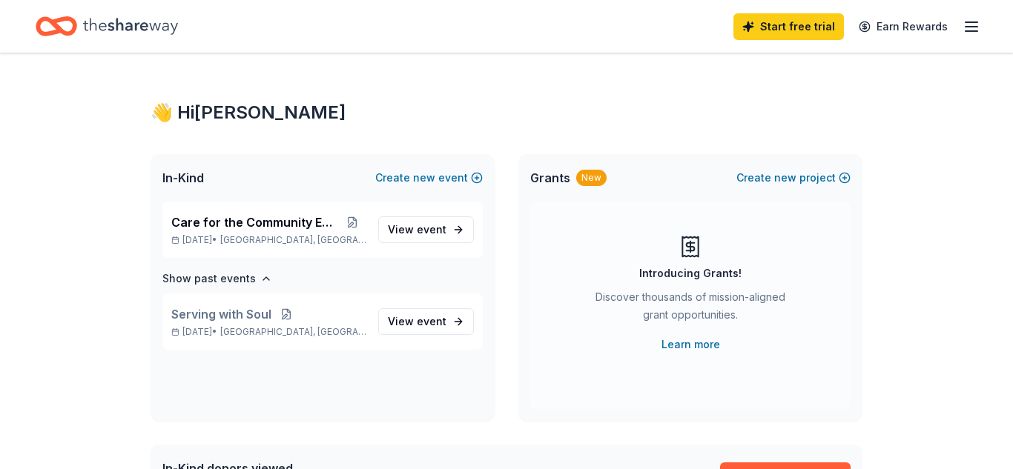
click at [967, 30] on icon "button" at bounding box center [971, 27] width 18 height 18
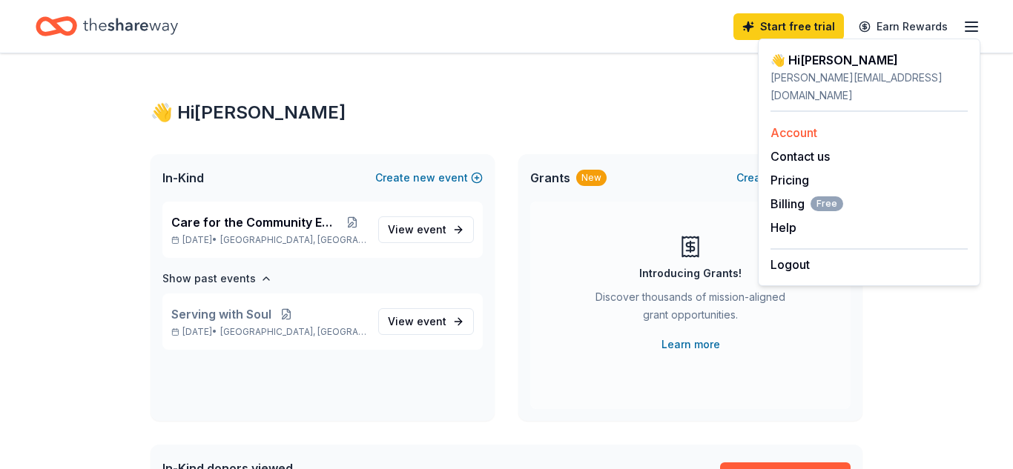
click at [796, 125] on link "Account" at bounding box center [793, 132] width 47 height 15
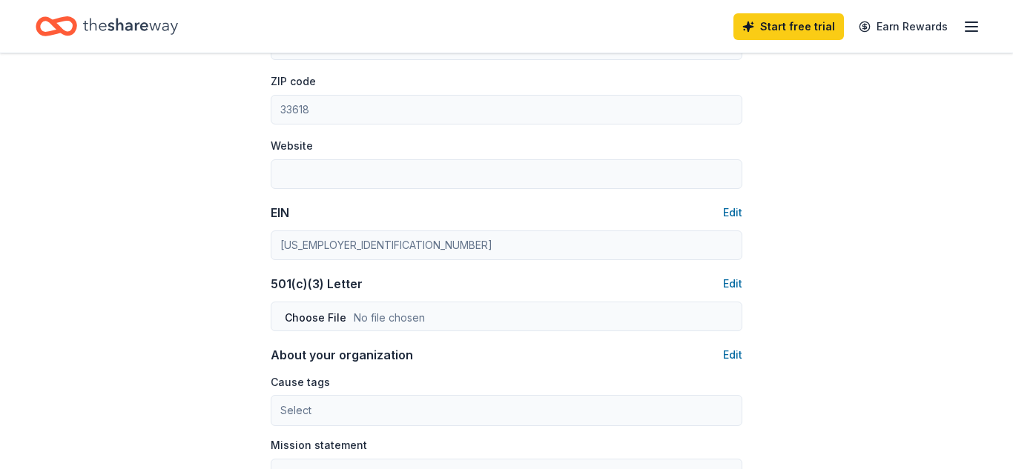
scroll to position [593, 0]
click at [737, 214] on button "Edit" at bounding box center [732, 211] width 19 height 18
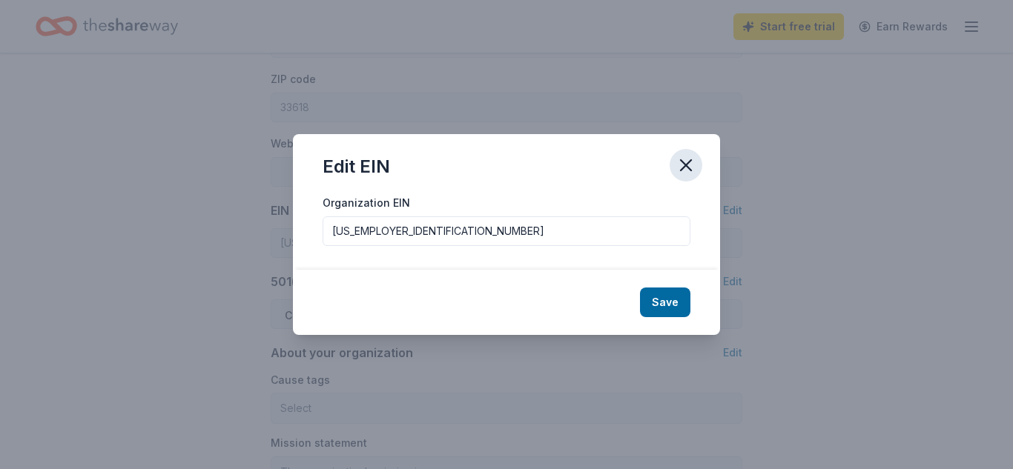
click at [687, 164] on icon "button" at bounding box center [685, 165] width 10 height 10
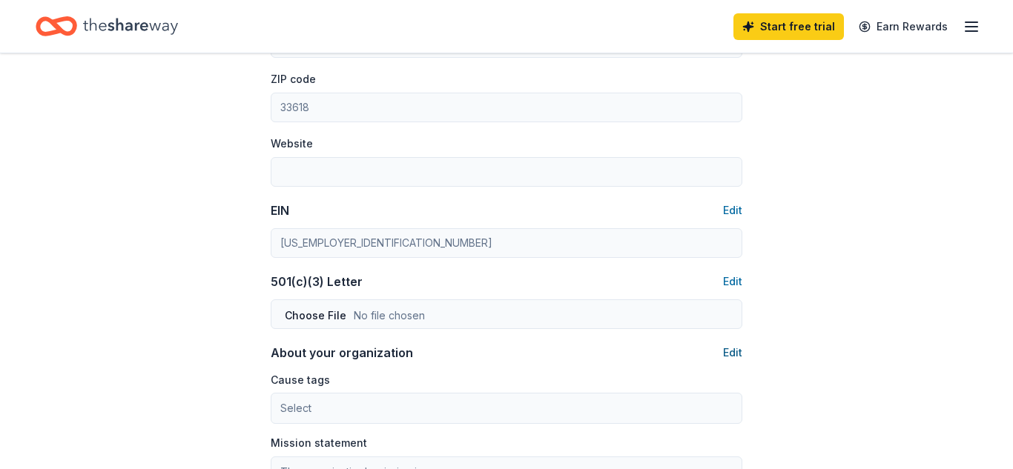
click at [740, 350] on button "Edit" at bounding box center [732, 353] width 19 height 18
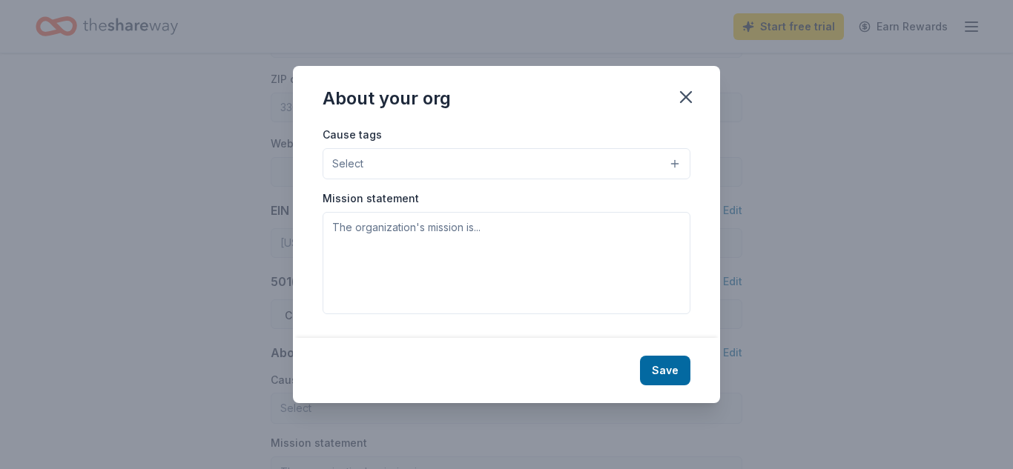
click at [492, 159] on button "Select" at bounding box center [506, 163] width 368 height 31
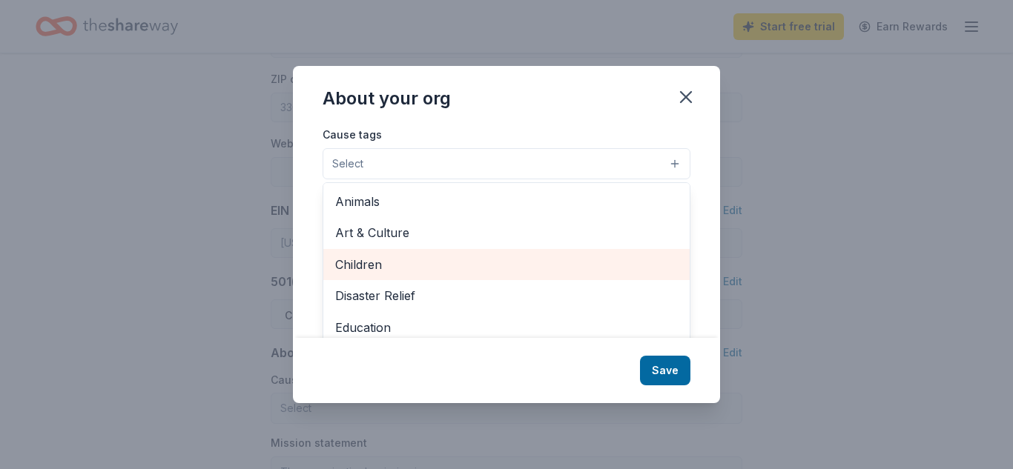
click at [576, 260] on span "Children" at bounding box center [506, 264] width 342 height 19
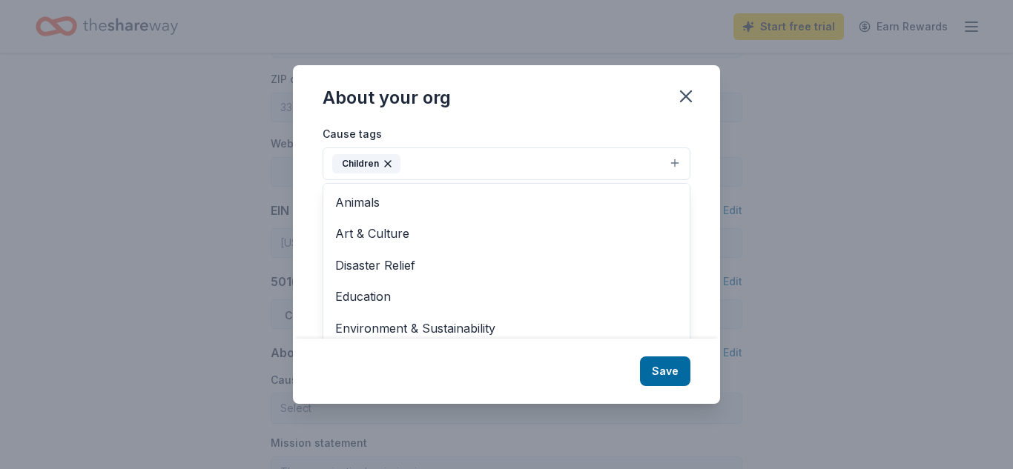
click at [660, 364] on div "About your org Cause tags Children Animals Art & Culture Disaster Relief Educat…" at bounding box center [506, 234] width 427 height 338
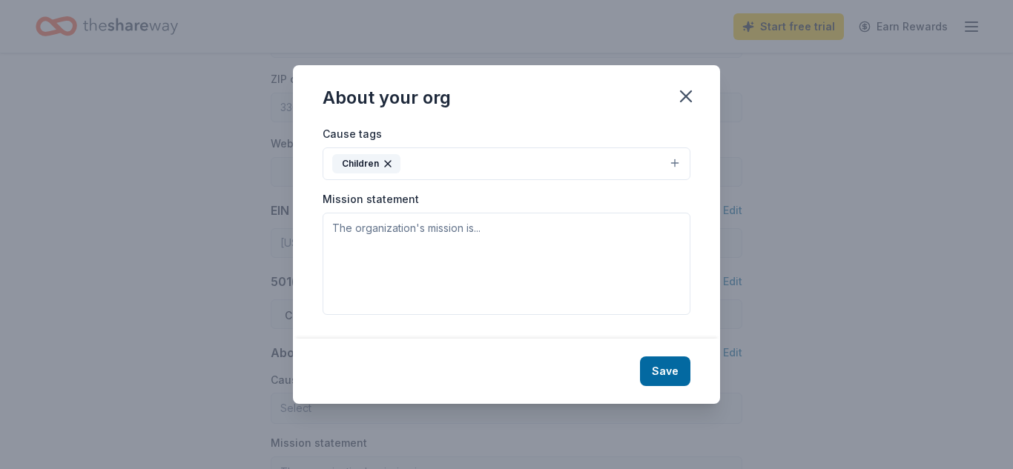
click at [655, 387] on div "Save" at bounding box center [506, 371] width 427 height 65
click at [690, 98] on icon "button" at bounding box center [685, 96] width 21 height 21
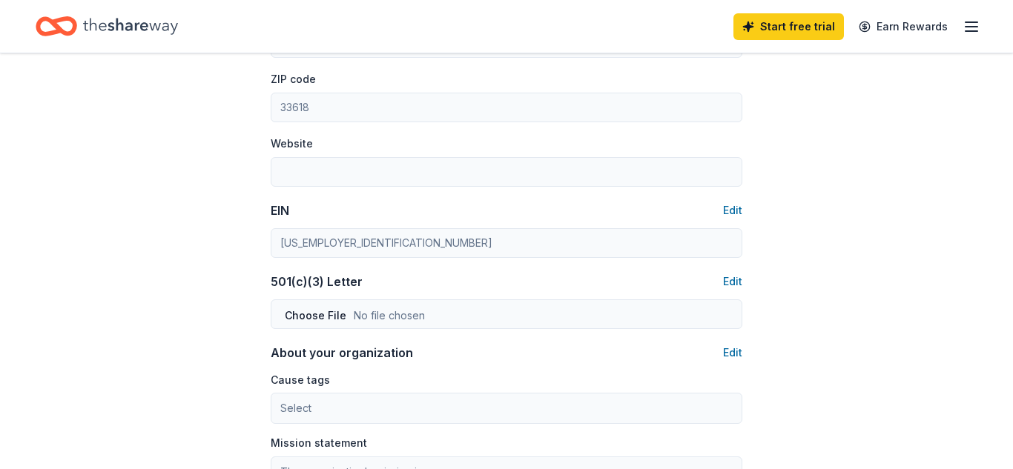
click at [896, 182] on div "Account About me Profile Edit First name Pamela Last name Newton Role Executive…" at bounding box center [506, 121] width 1013 height 1323
click at [732, 211] on button "Edit" at bounding box center [732, 211] width 19 height 18
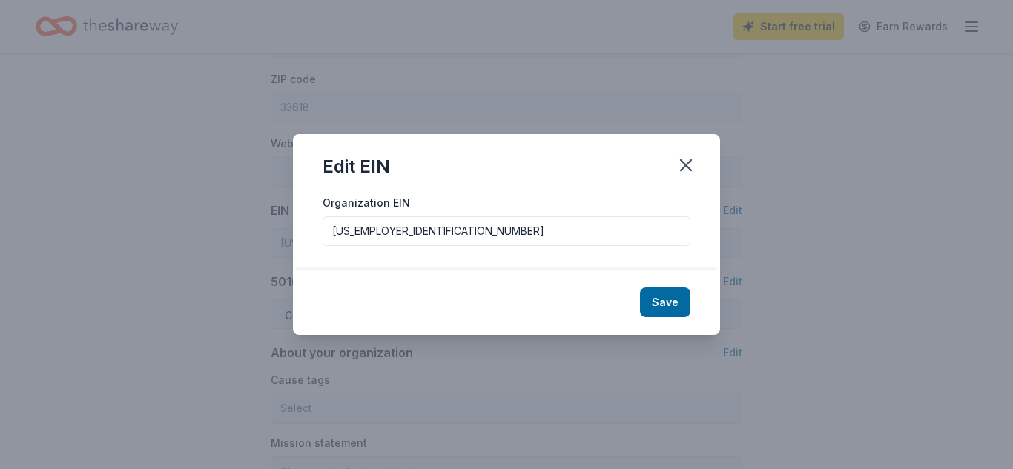
click at [732, 211] on div "Edit EIN Organization EIN 39-3828627 Save" at bounding box center [506, 234] width 1013 height 469
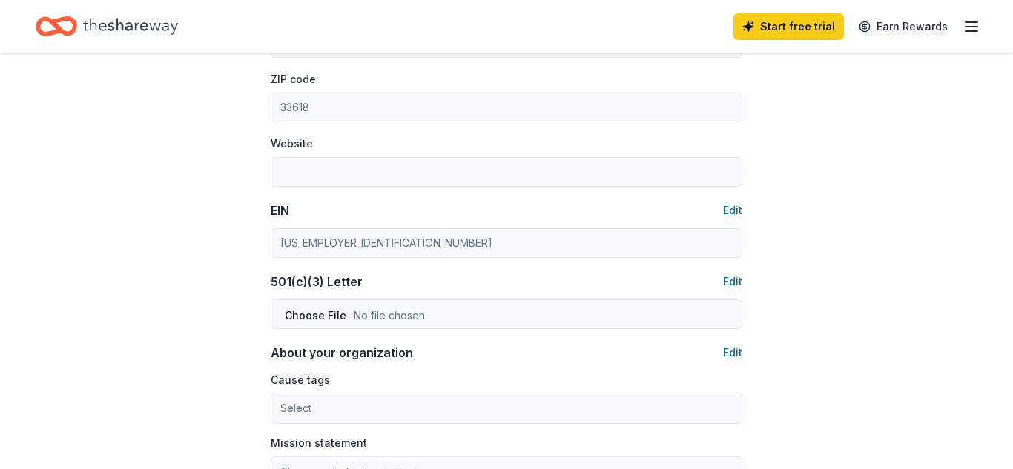
click at [851, 190] on div "Account About me Profile Edit First name Pamela Last name Newton Role Executive…" at bounding box center [506, 121] width 1013 height 1323
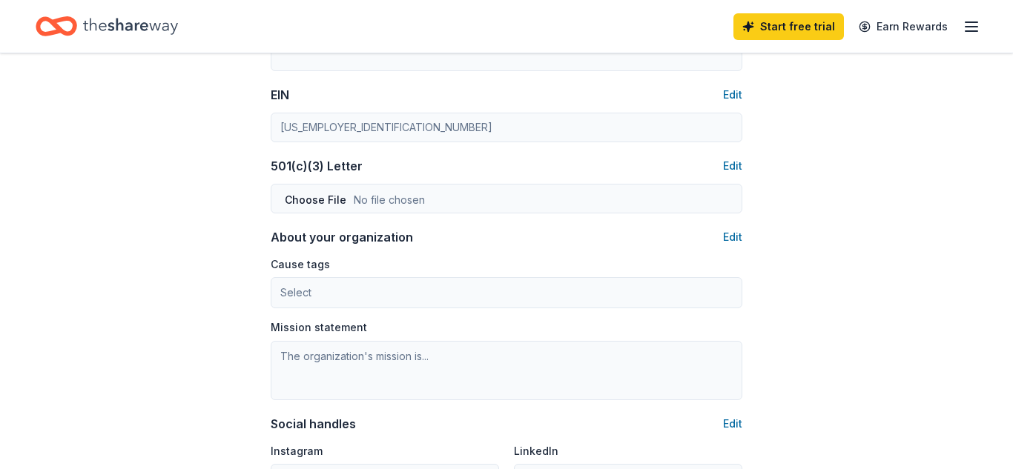
scroll to position [712, 0]
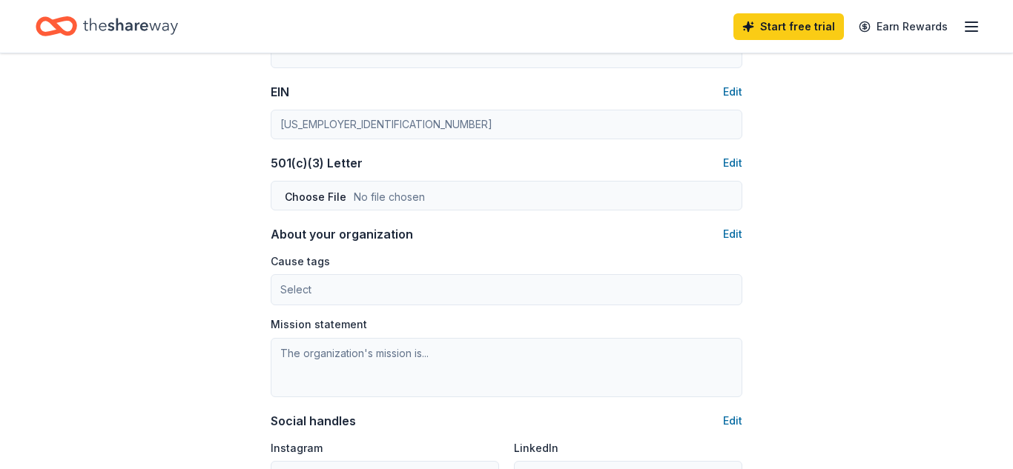
click at [923, 256] on div "Account About me Profile Edit First name Pamela Last name Newton Role Executive…" at bounding box center [506, 3] width 1013 height 1323
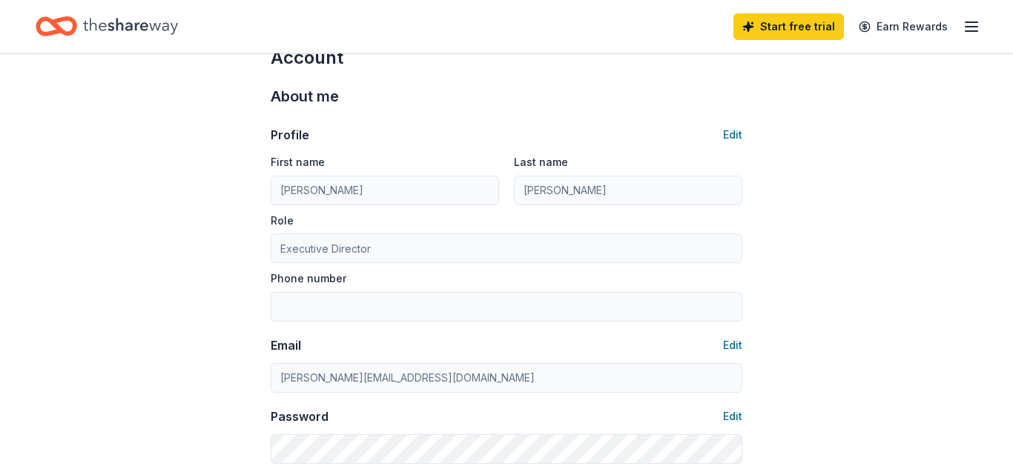
scroll to position [0, 0]
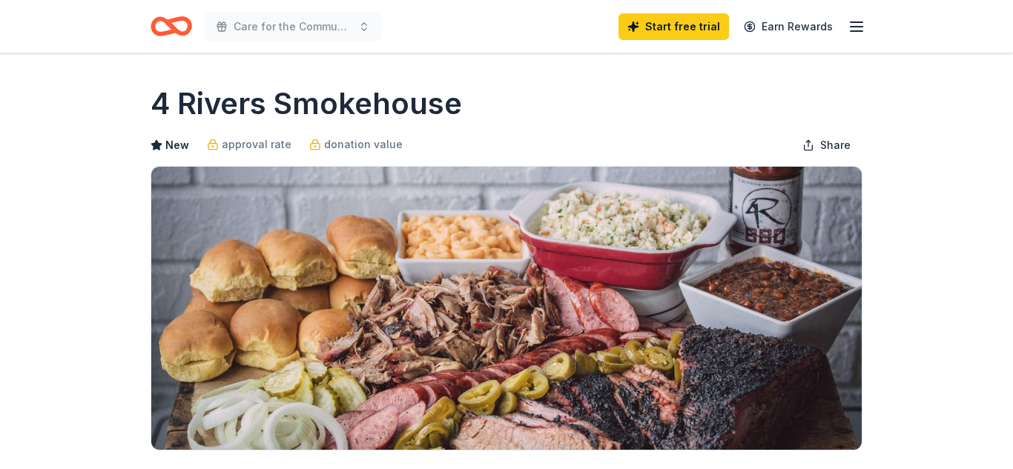
scroll to position [356, 0]
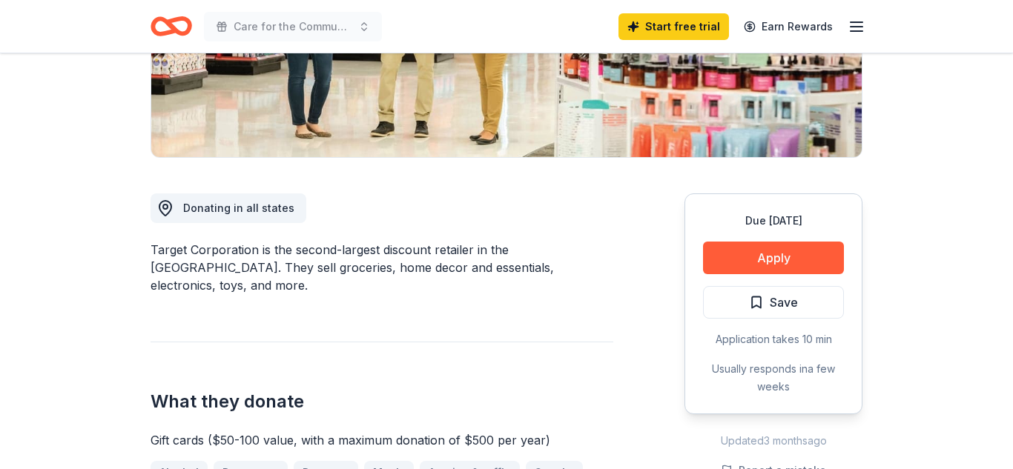
scroll to position [326, 0]
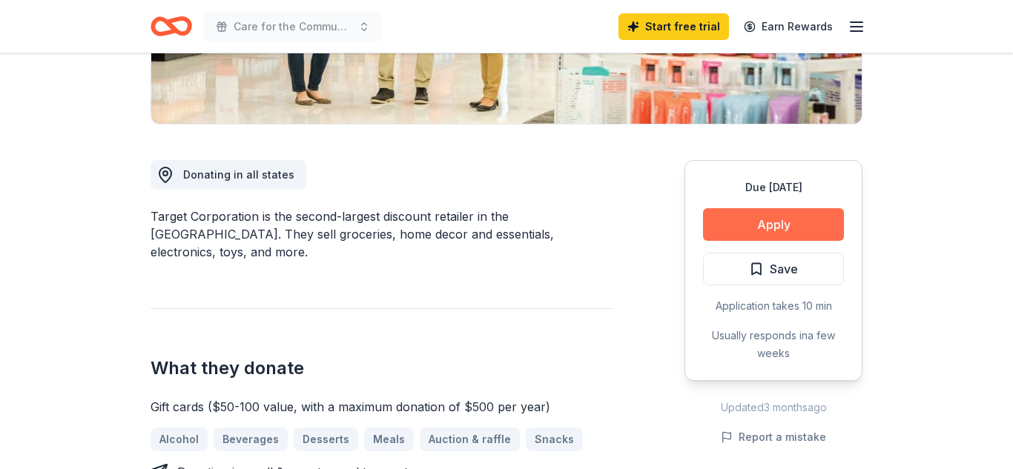
click at [783, 214] on button "Apply" at bounding box center [773, 224] width 141 height 33
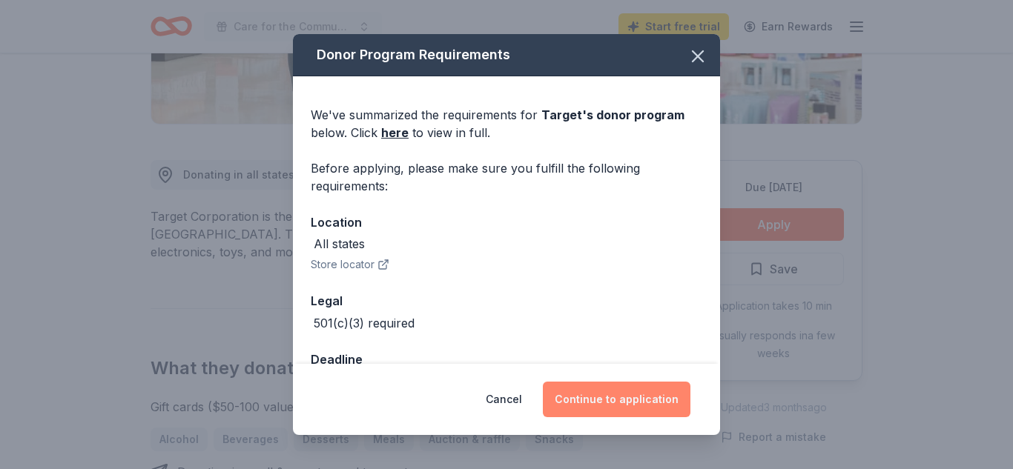
click at [601, 400] on button "Continue to application" at bounding box center [617, 400] width 148 height 36
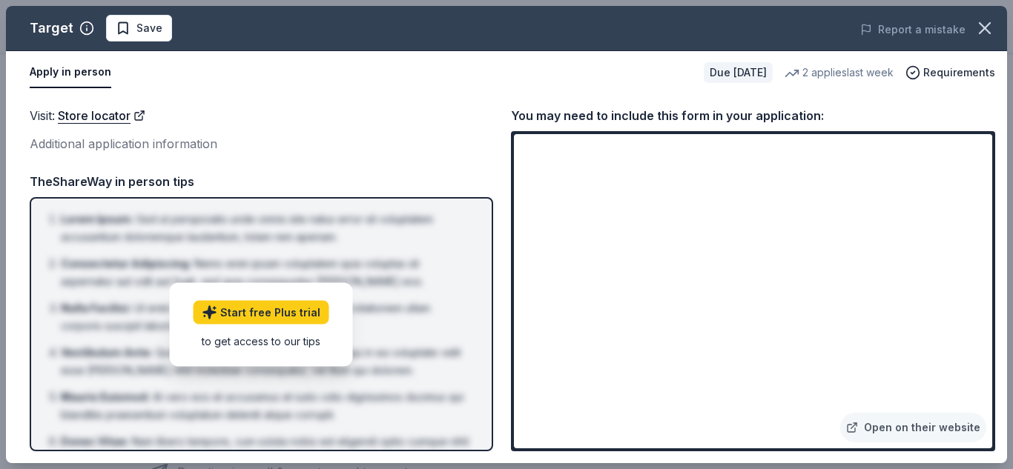
click at [414, 136] on div "Additional application information" at bounding box center [261, 143] width 463 height 19
click at [924, 76] on div "Requirements" at bounding box center [950, 73] width 90 height 18
click at [446, 152] on div "Additional application information" at bounding box center [261, 143] width 463 height 19
click at [291, 316] on link "Start free Plus trial" at bounding box center [261, 312] width 136 height 24
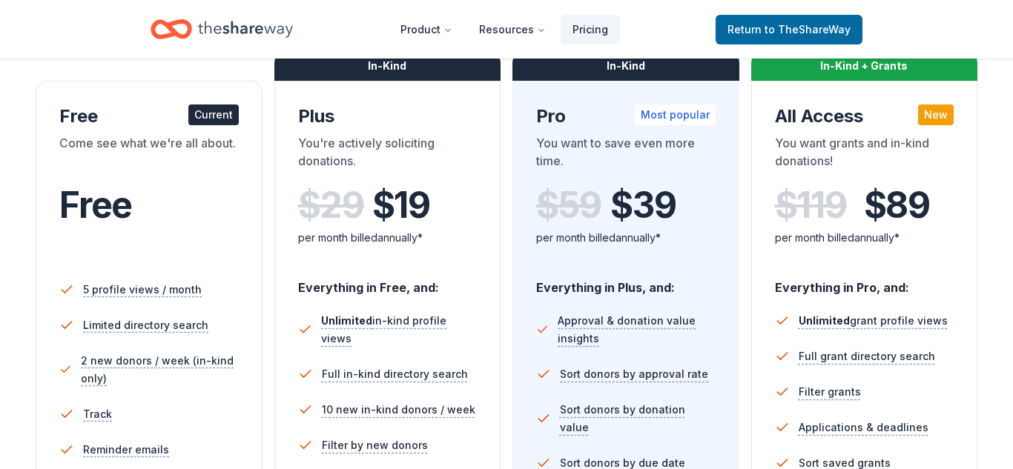
scroll to position [267, 0]
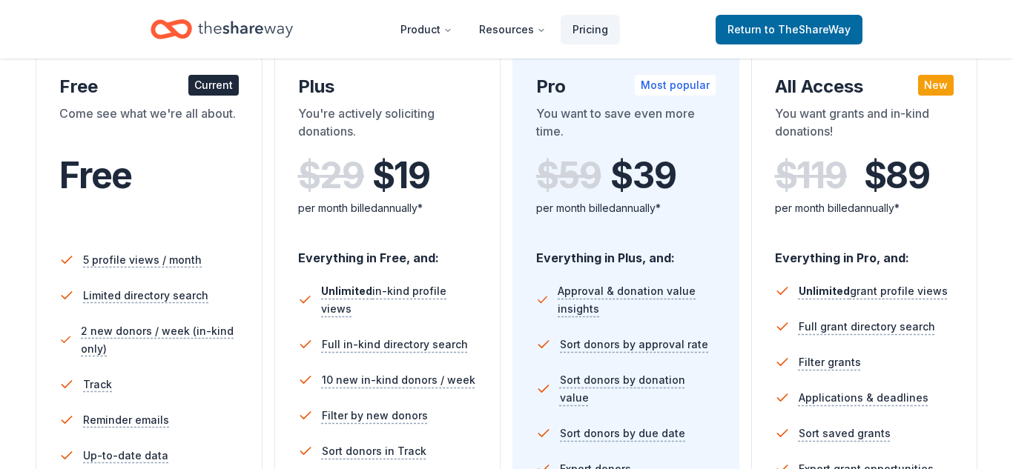
click at [850, 155] on div "$ 119 $ 89" at bounding box center [864, 176] width 179 height 42
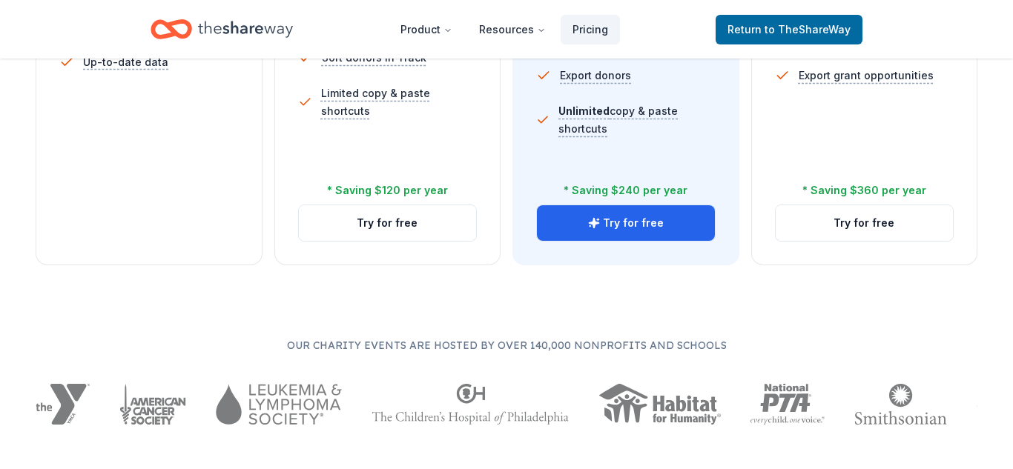
scroll to position [682, 0]
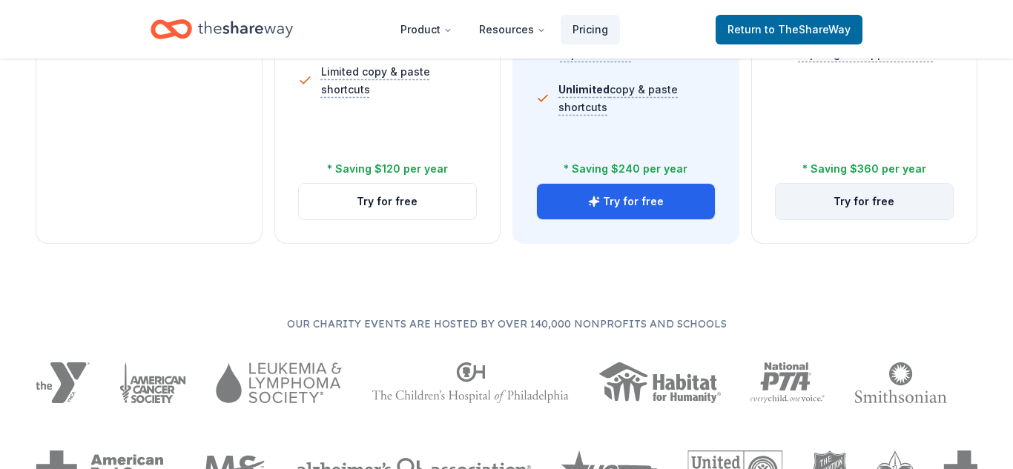
click at [869, 201] on button "Try for free" at bounding box center [864, 202] width 178 height 36
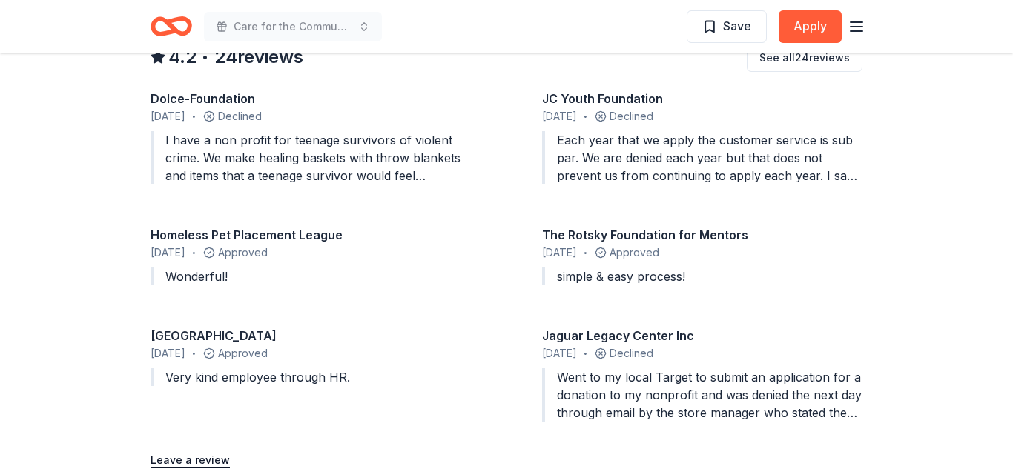
scroll to position [1393, 0]
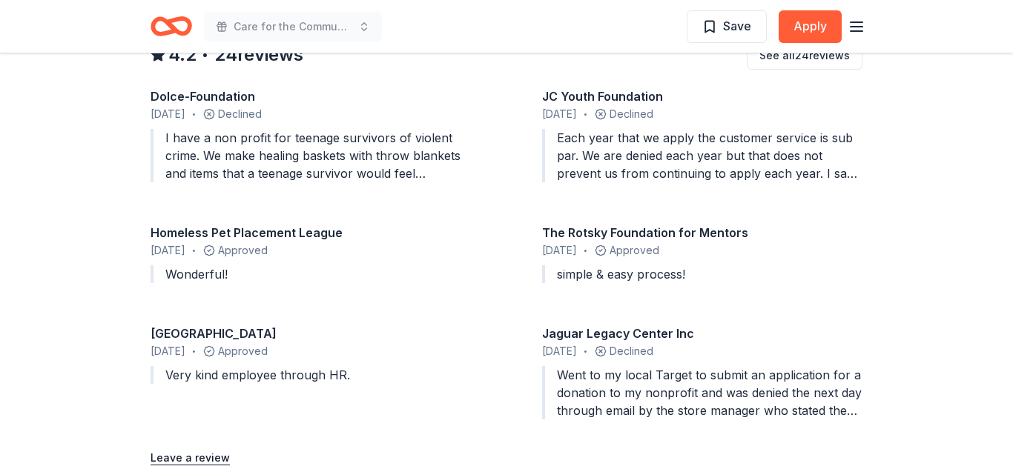
click at [730, 370] on div "Went to my local Target to submit an application for a donation to my nonprofit…" at bounding box center [702, 392] width 320 height 53
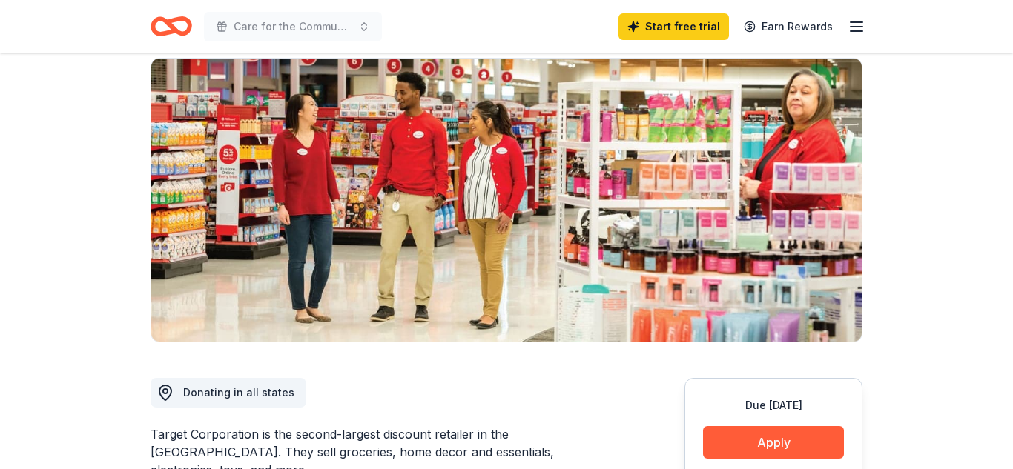
scroll to position [0, 0]
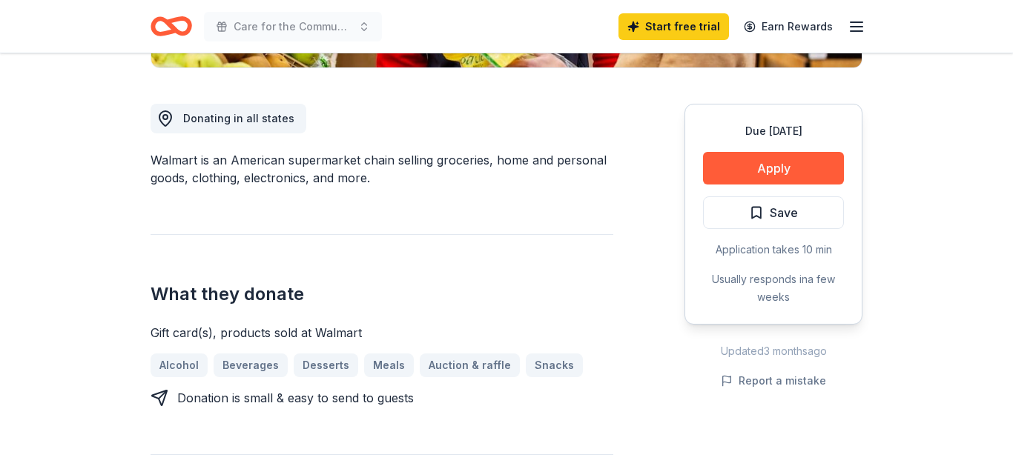
scroll to position [385, 0]
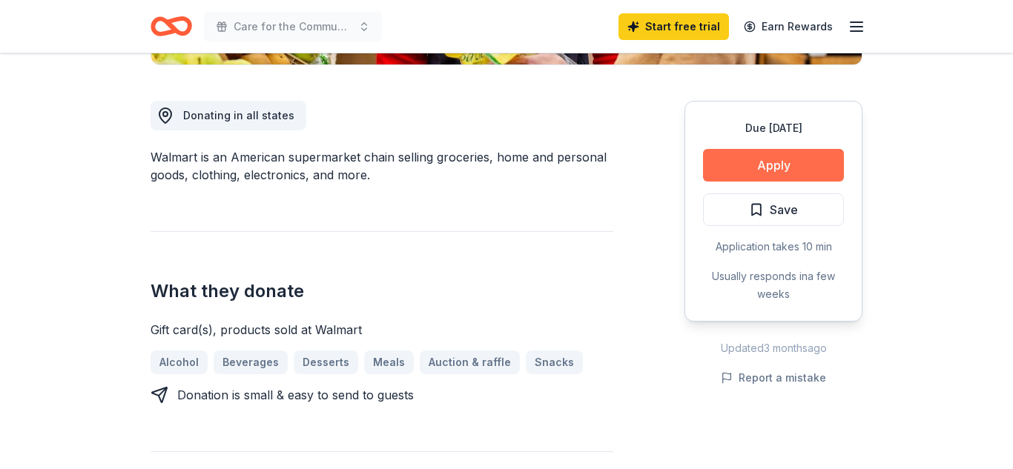
click at [780, 167] on button "Apply" at bounding box center [773, 165] width 141 height 33
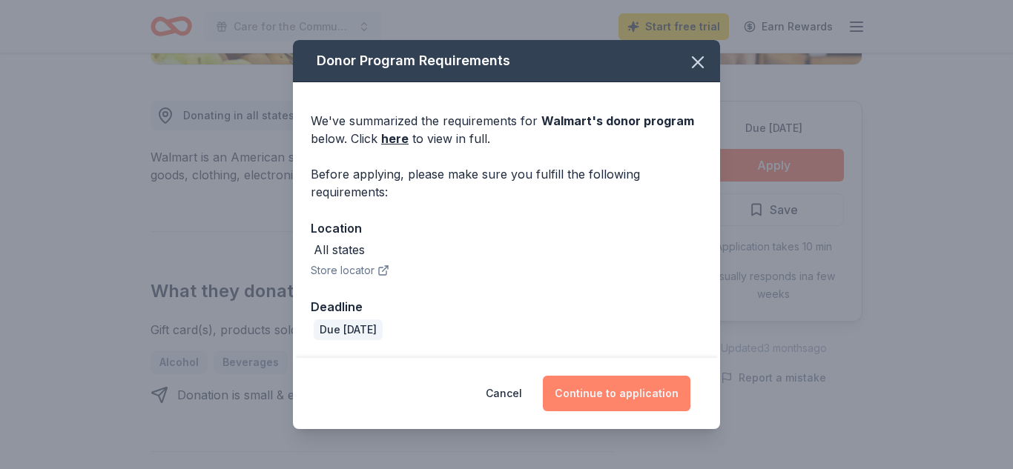
click at [624, 382] on button "Continue to application" at bounding box center [617, 394] width 148 height 36
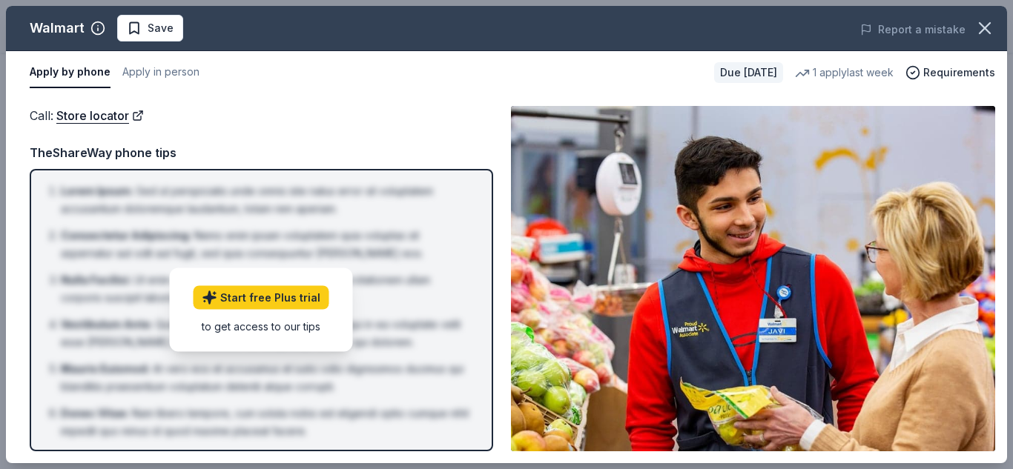
click at [750, 254] on img at bounding box center [753, 278] width 484 height 345
click at [348, 142] on div "Call : Store locator TheShareWay phone tips Lorem Ipsum : Sed ut perspiciatis u…" at bounding box center [261, 278] width 463 height 345
click at [173, 70] on button "Apply in person" at bounding box center [160, 72] width 77 height 31
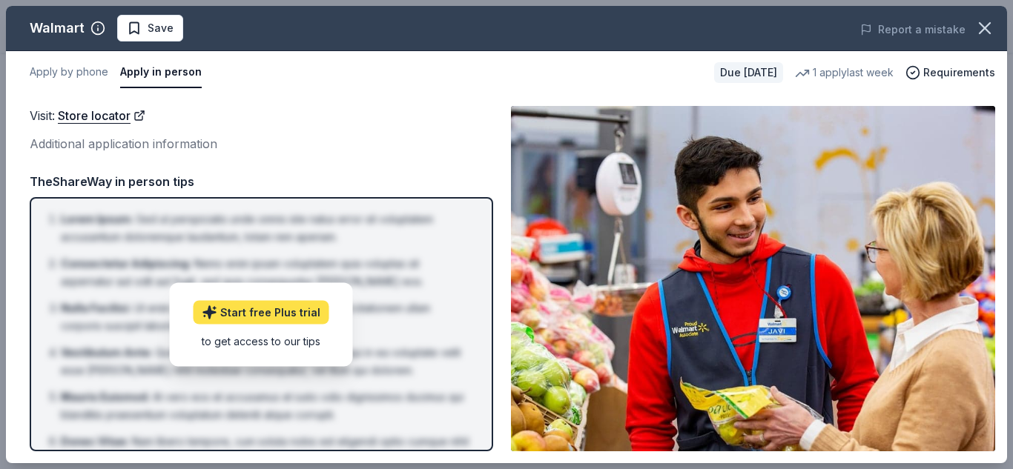
click at [248, 307] on link "Start free Plus trial" at bounding box center [261, 312] width 136 height 24
